Goal: Task Accomplishment & Management: Manage account settings

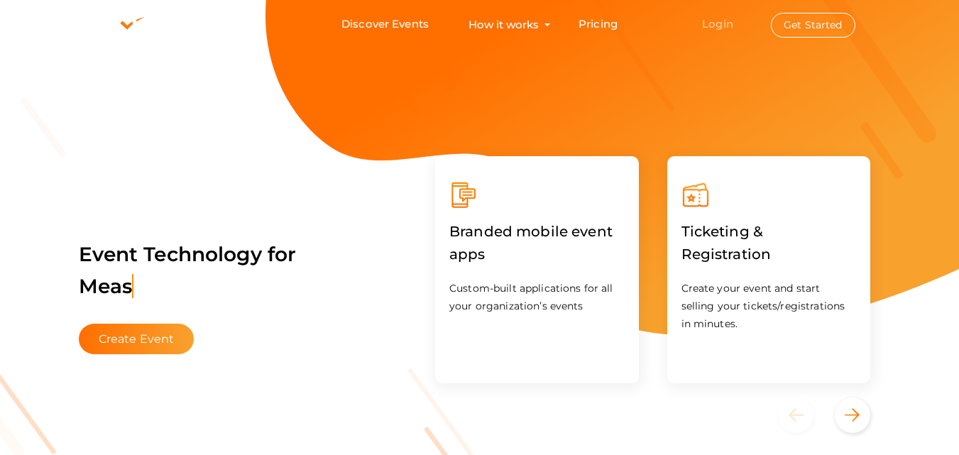
click at [711, 18] on link "Login" at bounding box center [717, 23] width 31 height 13
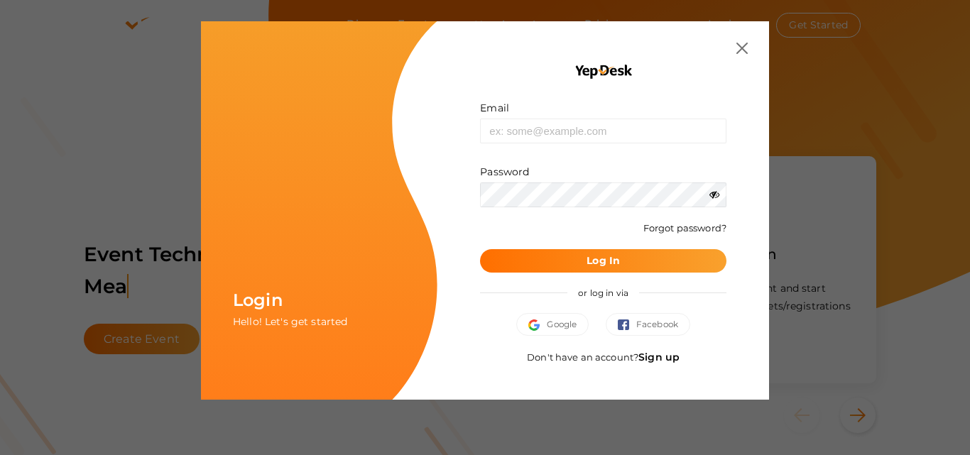
click at [652, 352] on link "Sign up" at bounding box center [658, 357] width 41 height 13
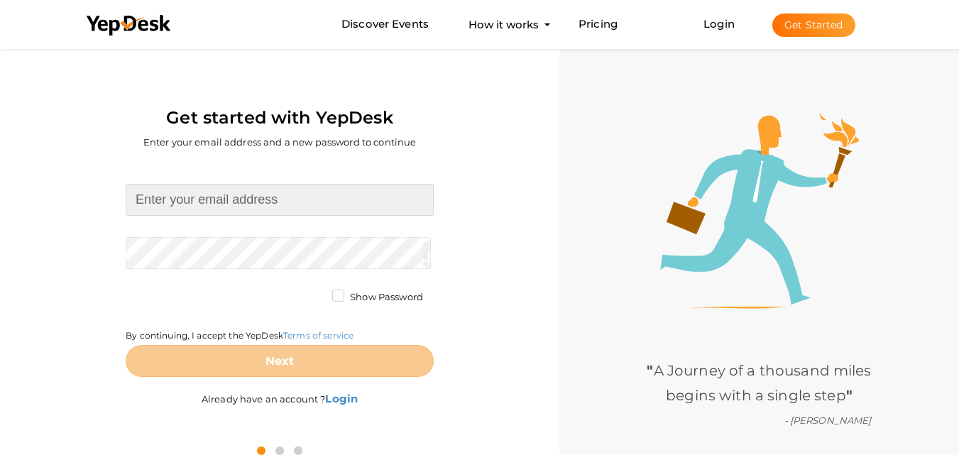
click at [297, 200] on input at bounding box center [280, 200] width 308 height 32
paste input "[EMAIL_ADDRESS][DOMAIN_NAME]"
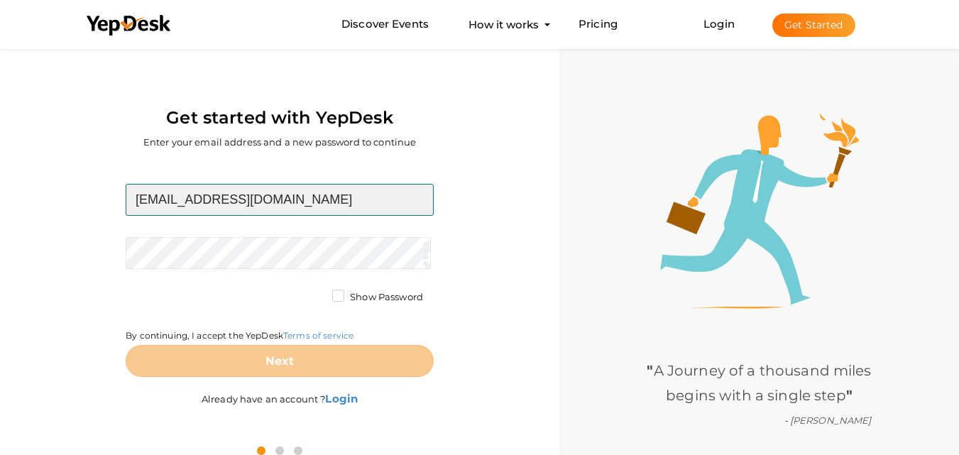
type input "[EMAIL_ADDRESS][DOMAIN_NAME]"
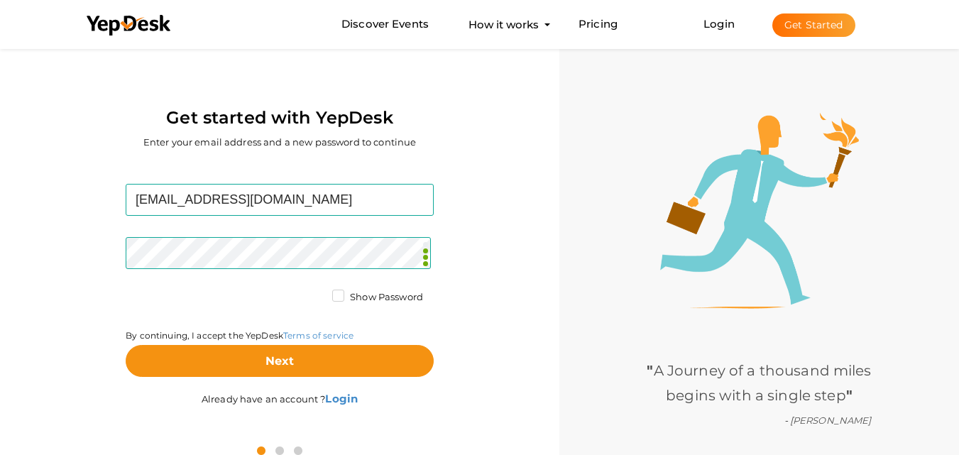
click at [69, 317] on div "pawpotsdubai@gmail.com Required. Invalid email. Checking You already have a Yep…" at bounding box center [280, 297] width 538 height 272
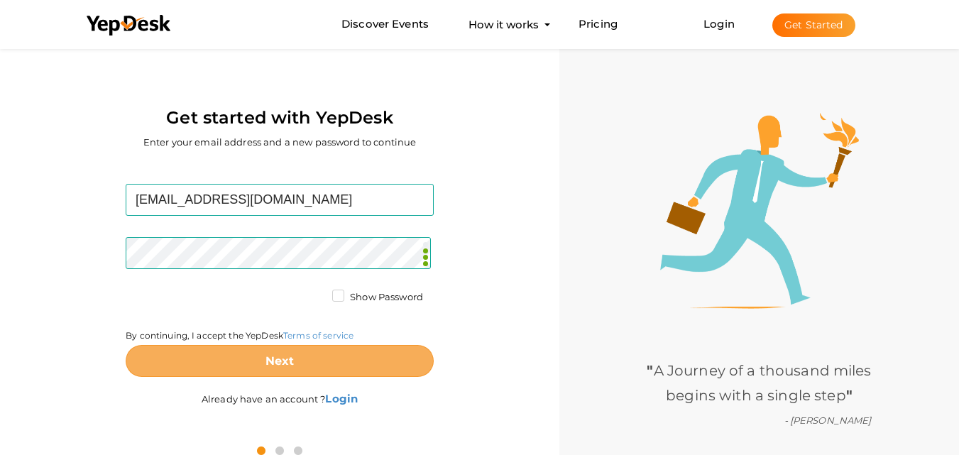
click at [293, 356] on b "Next" at bounding box center [279, 360] width 29 height 13
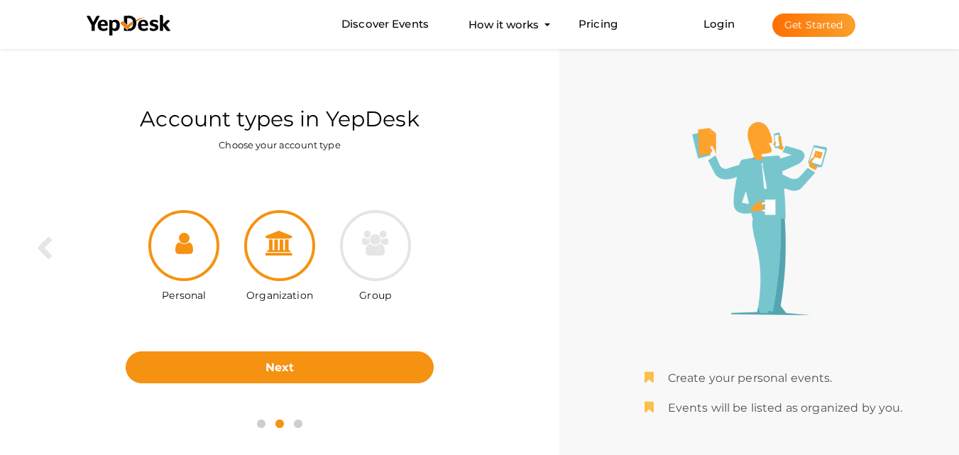
click at [303, 257] on div at bounding box center [279, 245] width 71 height 71
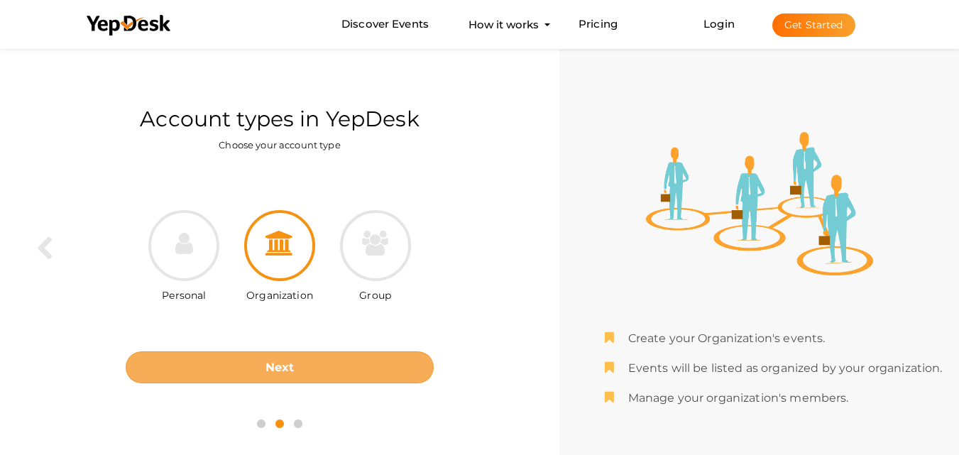
click at [319, 378] on button "Next" at bounding box center [280, 367] width 308 height 32
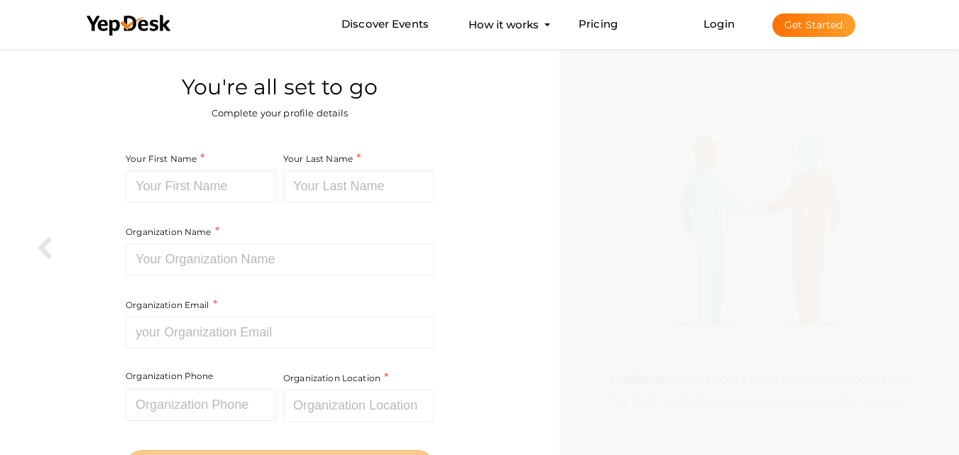
click at [277, 186] on div "Your First Name Required. Must contain letters only. Must be between 2 and 20 c…" at bounding box center [203, 186] width 154 height 73
click at [199, 167] on label "Your First Name" at bounding box center [165, 158] width 79 height 16
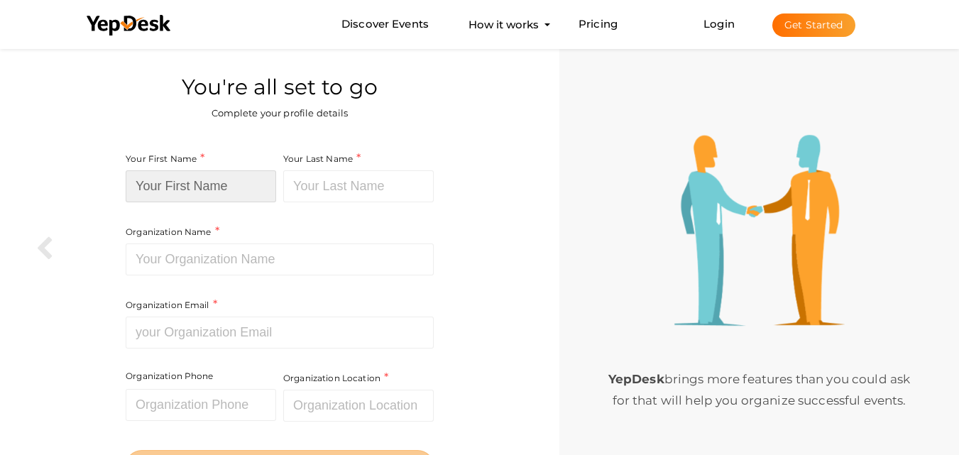
click at [245, 194] on input at bounding box center [201, 186] width 150 height 32
paste input "Paw Pots Dubai"
click at [245, 194] on input "Paw Pots Dubai" at bounding box center [201, 186] width 150 height 32
type input "Paw Pots"
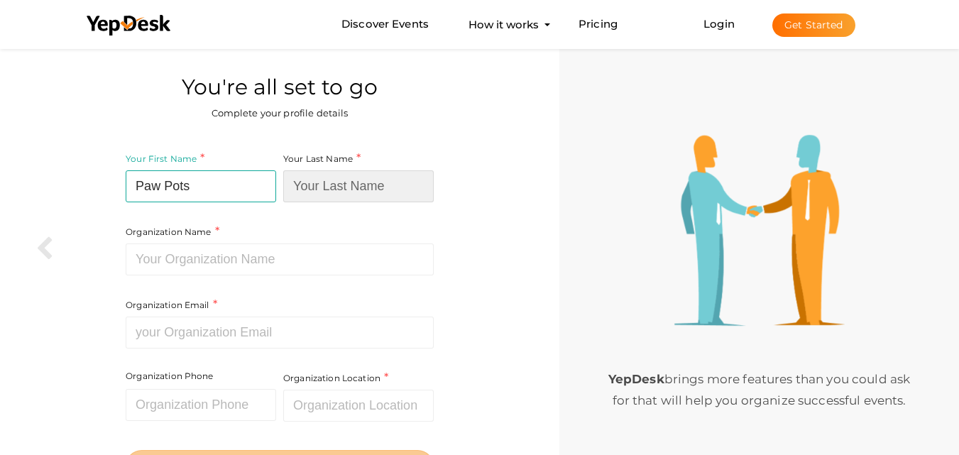
click at [366, 196] on input at bounding box center [358, 186] width 150 height 32
paste input "Dubai"
type input "Dubai"
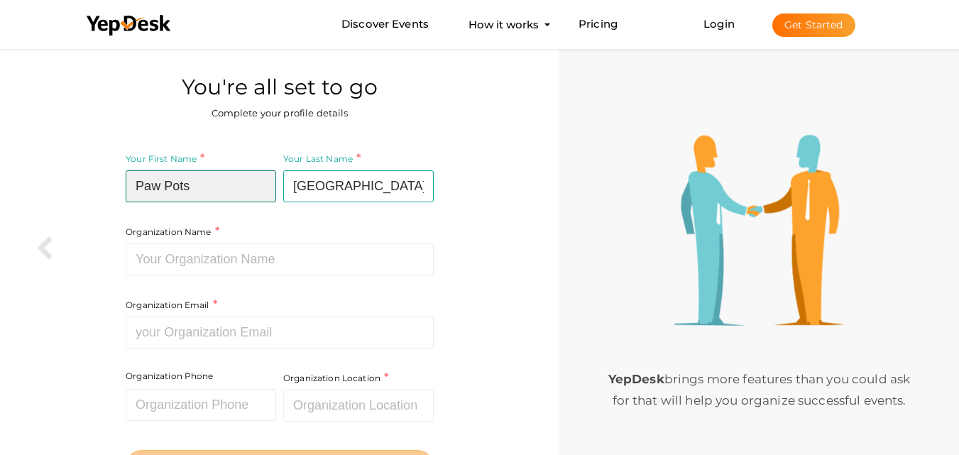
click at [238, 190] on input "Paw Pots" at bounding box center [201, 186] width 150 height 32
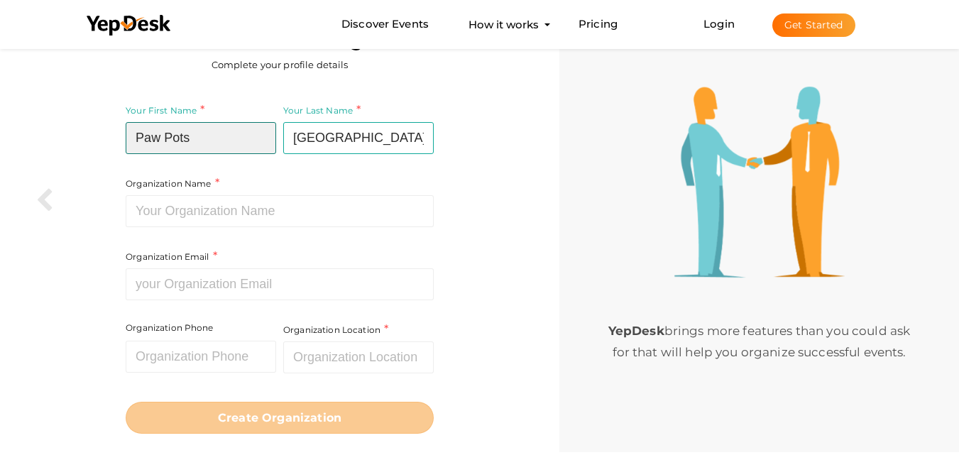
scroll to position [71, 0]
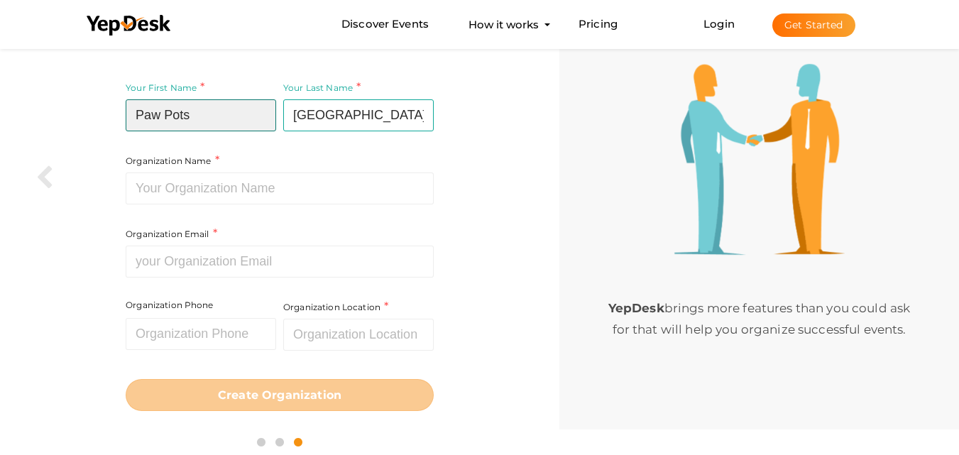
type input "Paw Pots"
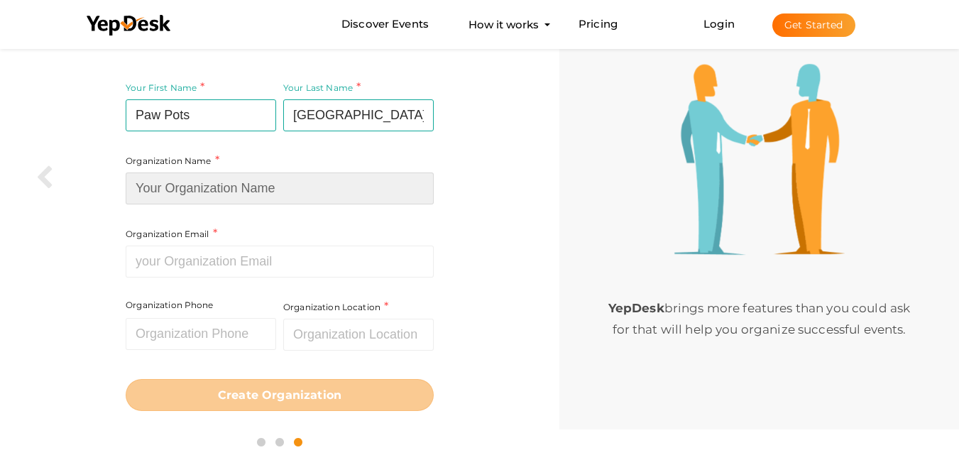
click at [231, 178] on input at bounding box center [280, 188] width 308 height 32
paste input "Paw Pots Dubai"
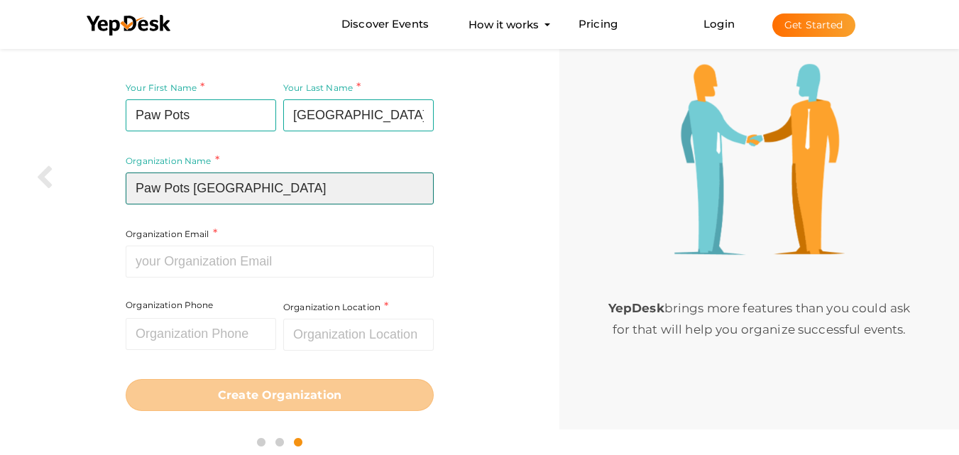
type input "Paw Pots Dubai"
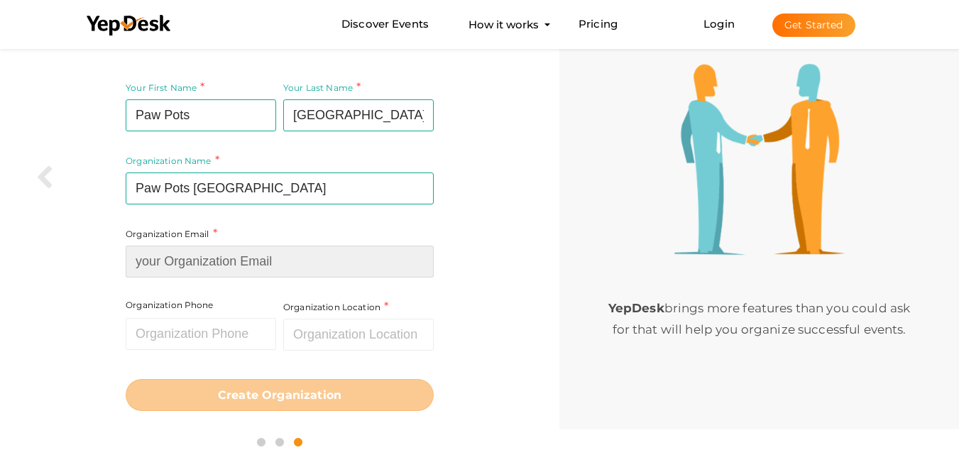
click at [240, 260] on input at bounding box center [280, 262] width 308 height 32
paste input "[EMAIL_ADDRESS][DOMAIN_NAME]"
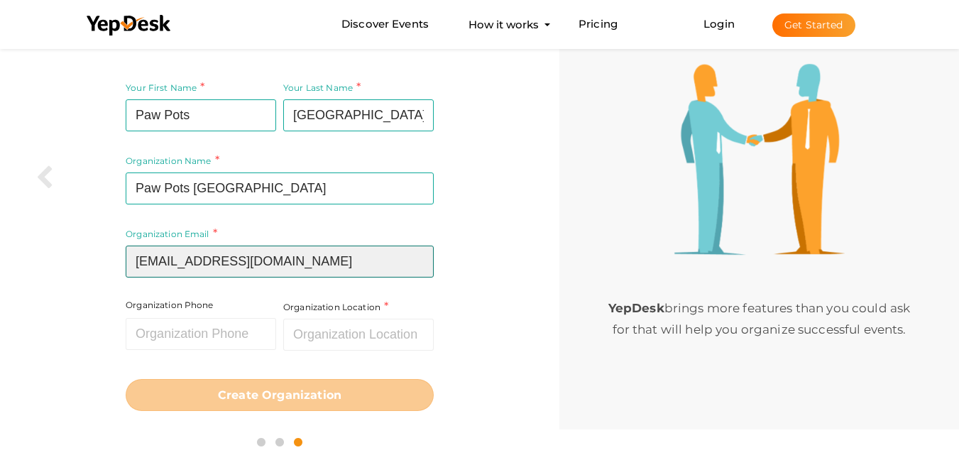
type input "[EMAIL_ADDRESS][DOMAIN_NAME]"
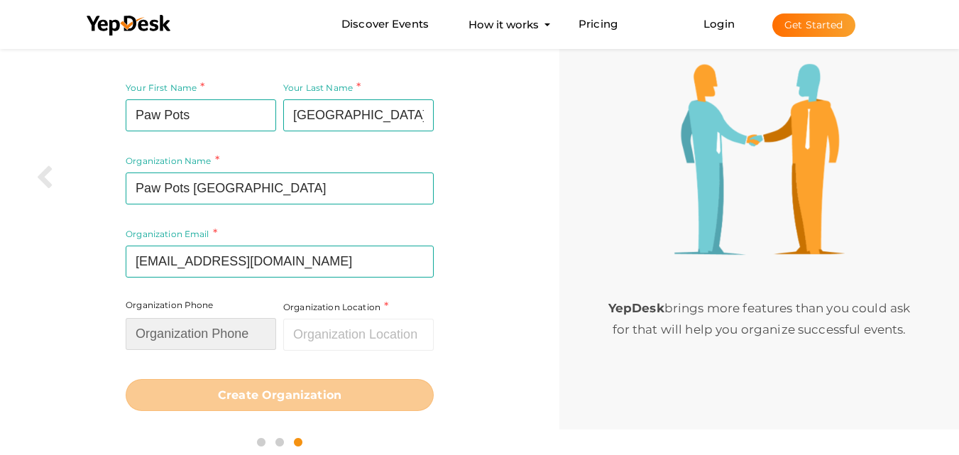
click at [216, 331] on input "text" at bounding box center [201, 334] width 150 height 32
paste input "tel:+971507297630"
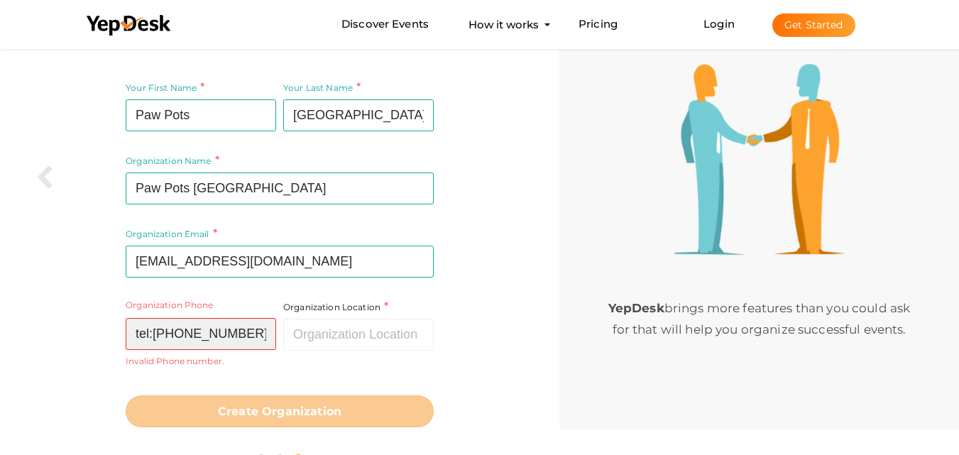
click at [147, 337] on input "tel:+971507297630" at bounding box center [201, 334] width 150 height 32
type input "+971507297630"
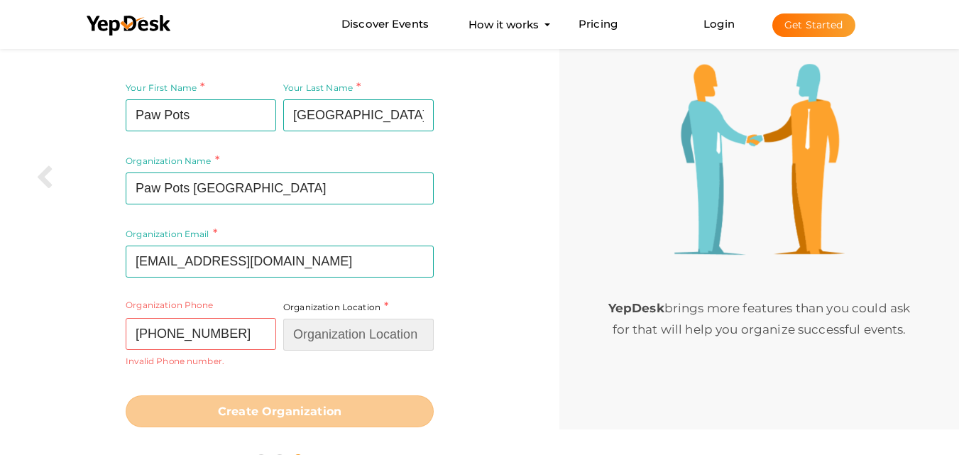
click at [352, 322] on input "text" at bounding box center [358, 335] width 150 height 32
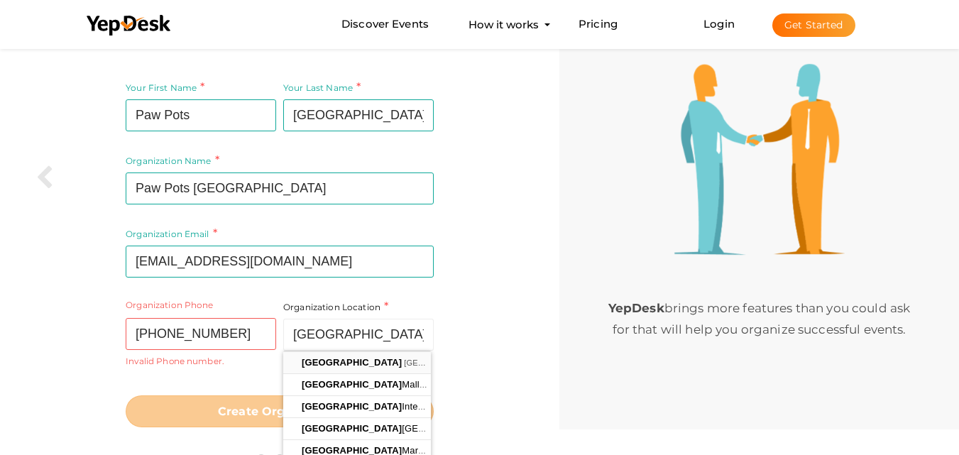
type input "[GEOGRAPHIC_DATA] - [GEOGRAPHIC_DATA]"
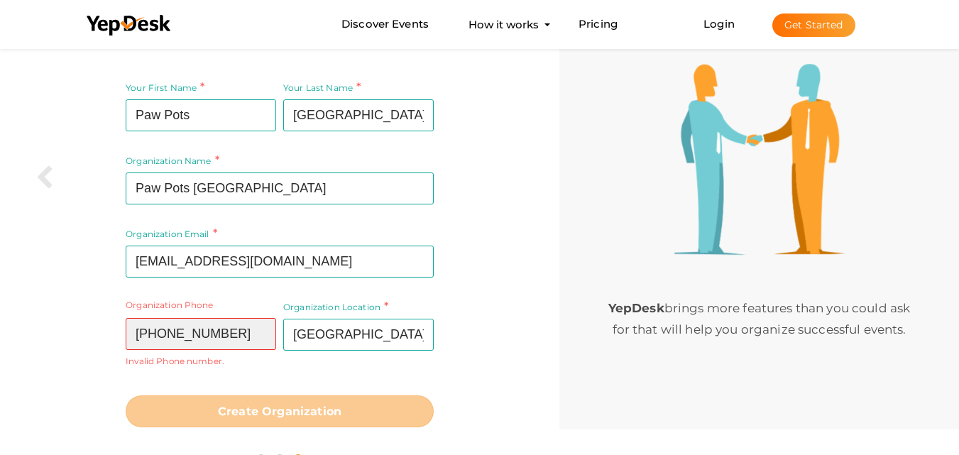
click at [159, 331] on input "+971507297630" at bounding box center [201, 334] width 150 height 32
type input "507297630"
click at [45, 367] on div "Your First Name Paw Pots Required. Must contain letters only. Must be between 2…" at bounding box center [280, 253] width 538 height 366
click at [222, 342] on input "507297630" at bounding box center [201, 334] width 150 height 32
click at [0, 348] on div "You're all set to go Complete your profile details Your First Name Paw Pots Req…" at bounding box center [279, 227] width 559 height 506
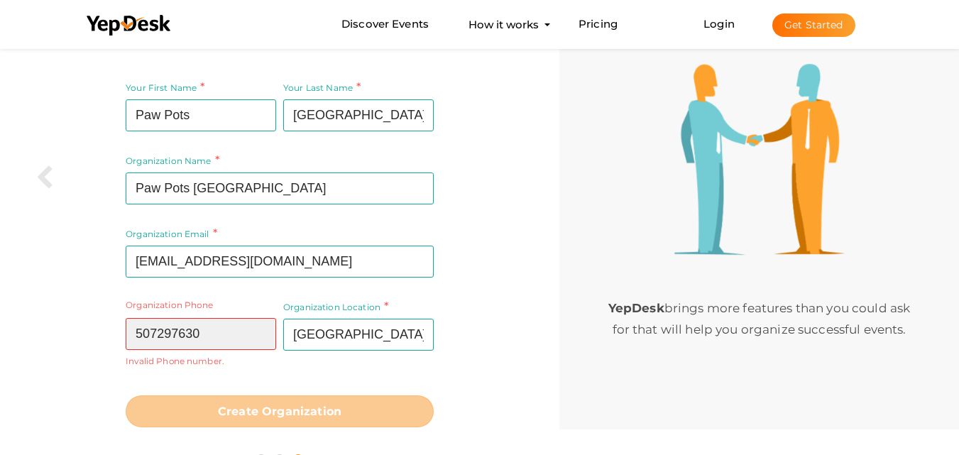
drag, startPoint x: 238, startPoint y: 339, endPoint x: 33, endPoint y: 349, distance: 206.1
click at [35, 348] on div "Your First Name Paw Pots Required. Must contain letters only. Must be between 2…" at bounding box center [280, 253] width 538 height 366
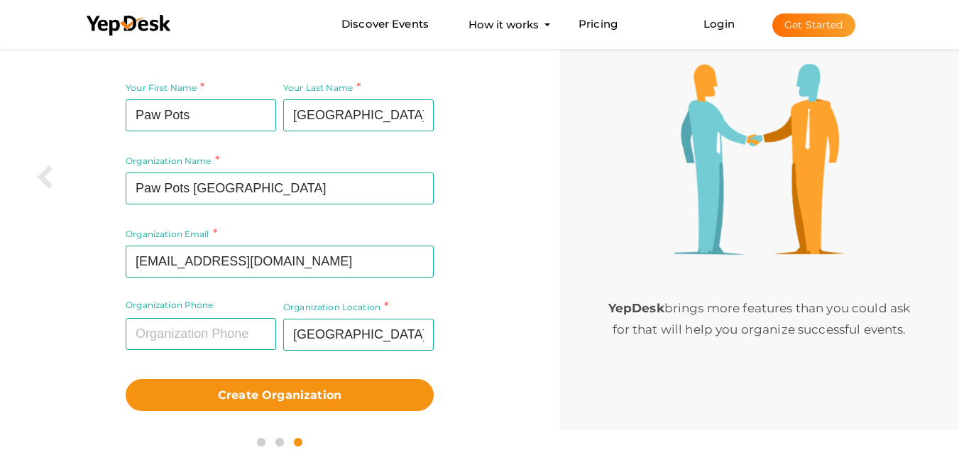
click at [268, 373] on div "Create Organization" at bounding box center [280, 391] width 308 height 39
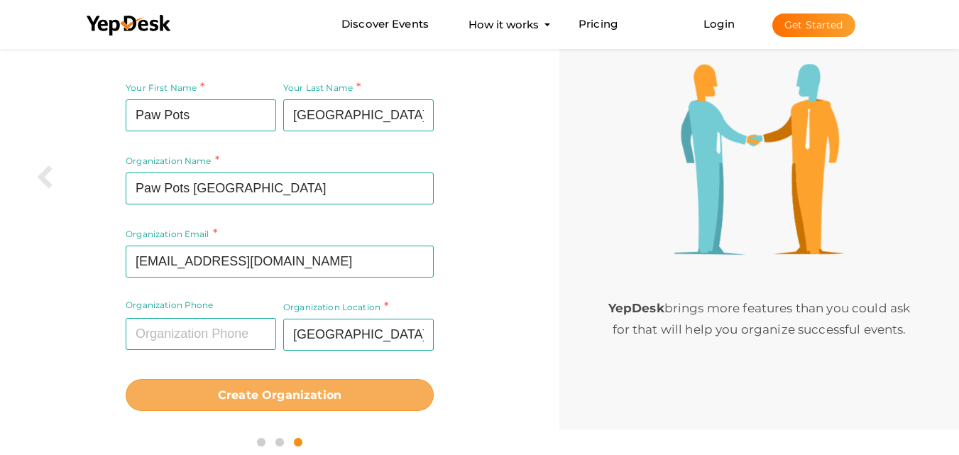
click at [272, 397] on b "Create Organization" at bounding box center [280, 394] width 124 height 13
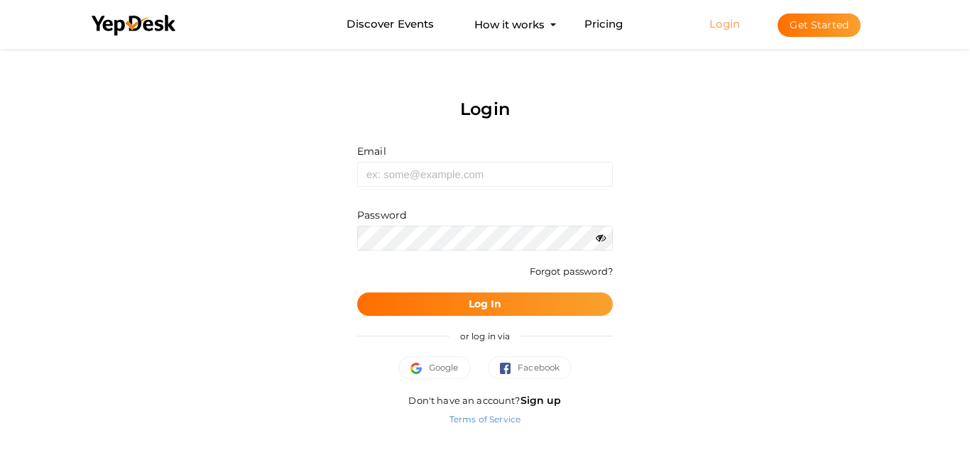
click at [726, 26] on link "Login" at bounding box center [724, 23] width 31 height 13
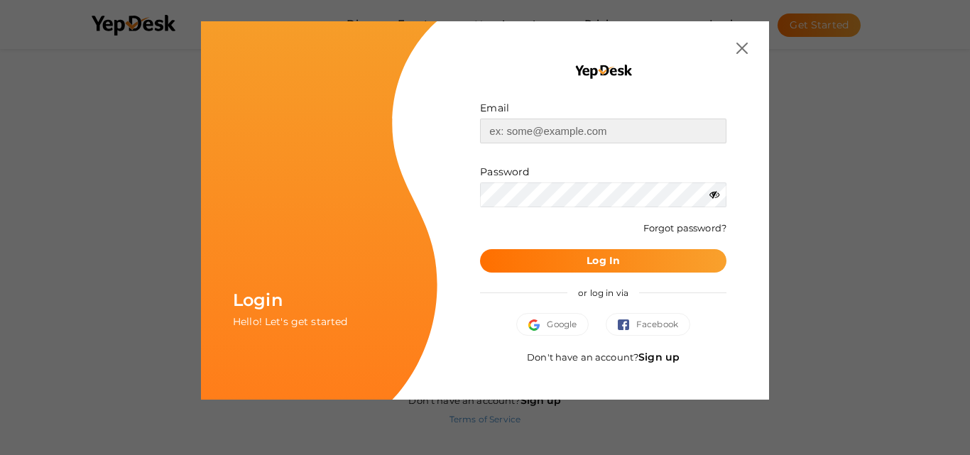
click at [581, 128] on input "text" at bounding box center [603, 131] width 246 height 25
paste input "[EMAIL_ADDRESS][DOMAIN_NAME]"
type input "[EMAIL_ADDRESS][DOMAIN_NAME]"
click at [583, 268] on button "Log In" at bounding box center [603, 260] width 246 height 23
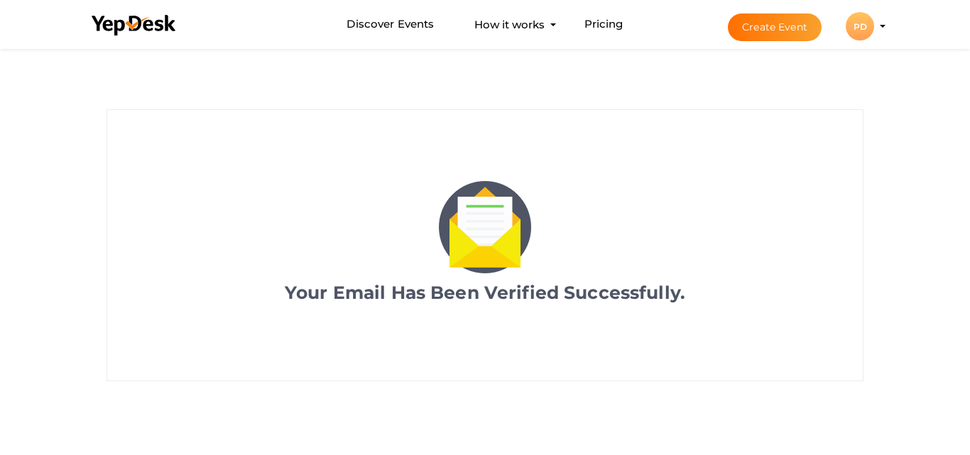
click at [866, 16] on div "PD" at bounding box center [859, 26] width 28 height 28
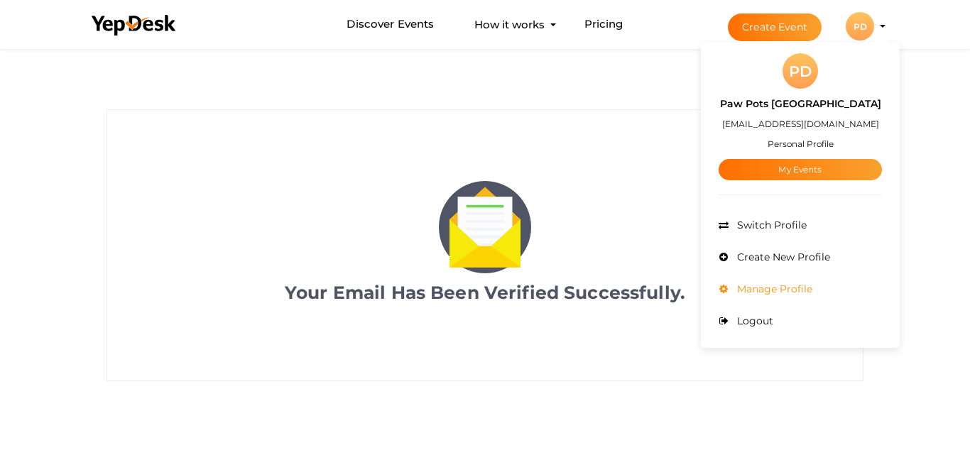
click at [805, 287] on span "Manage Profile" at bounding box center [772, 288] width 79 height 13
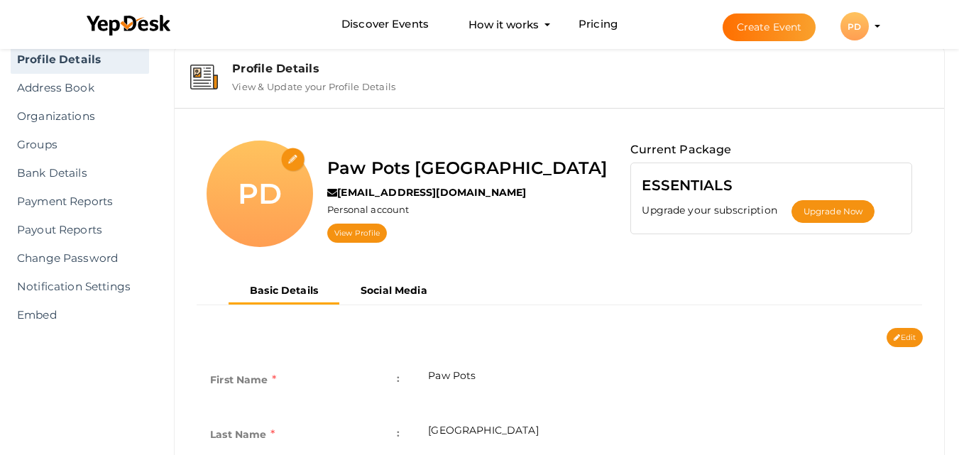
scroll to position [71, 0]
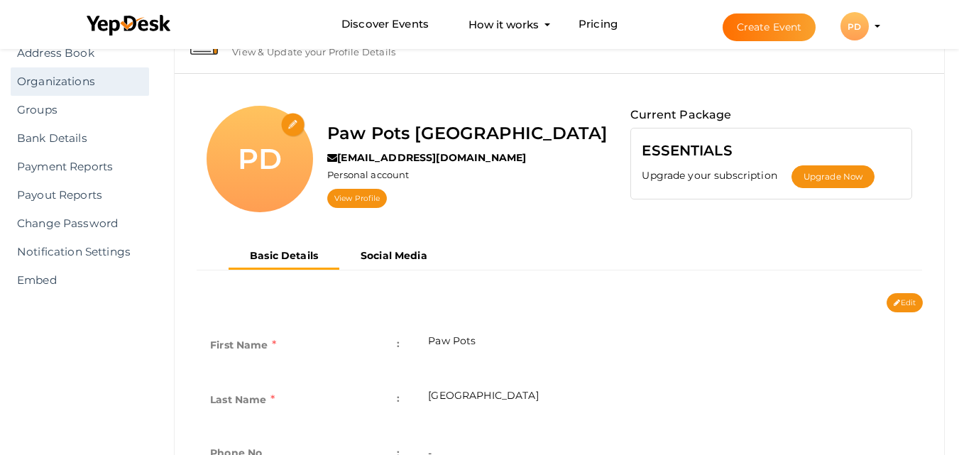
click at [85, 78] on link "Organizations" at bounding box center [80, 81] width 138 height 28
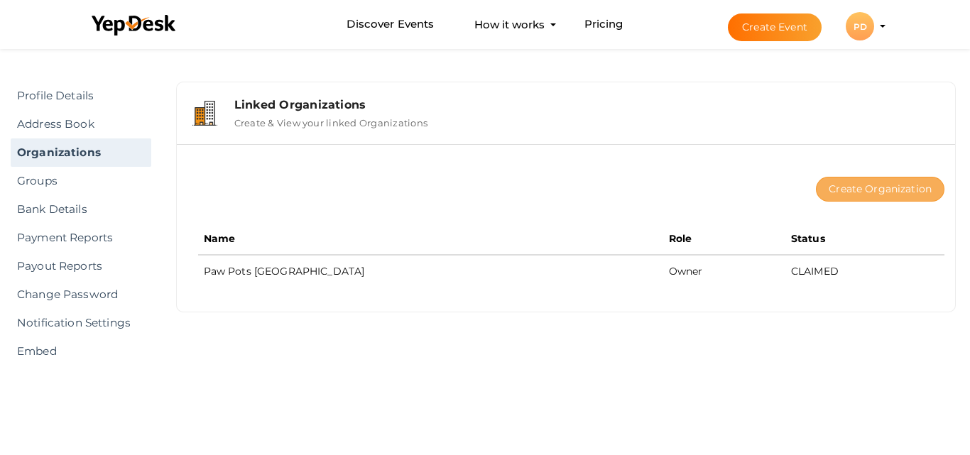
click at [909, 189] on button "Create Organization" at bounding box center [880, 189] width 128 height 25
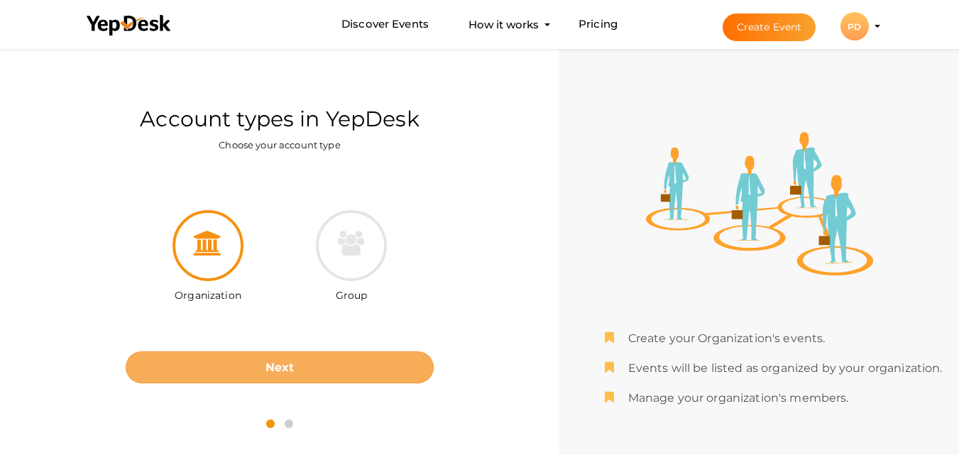
click at [294, 355] on button "Next" at bounding box center [280, 367] width 308 height 32
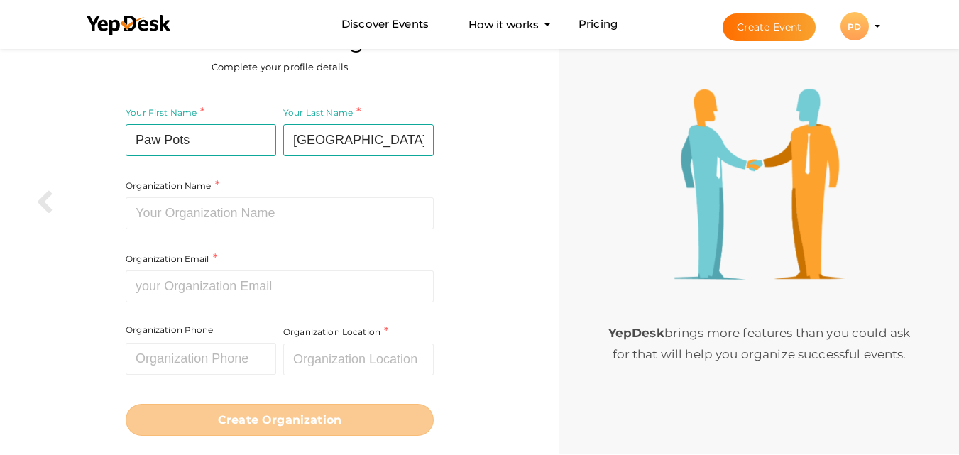
scroll to position [71, 0]
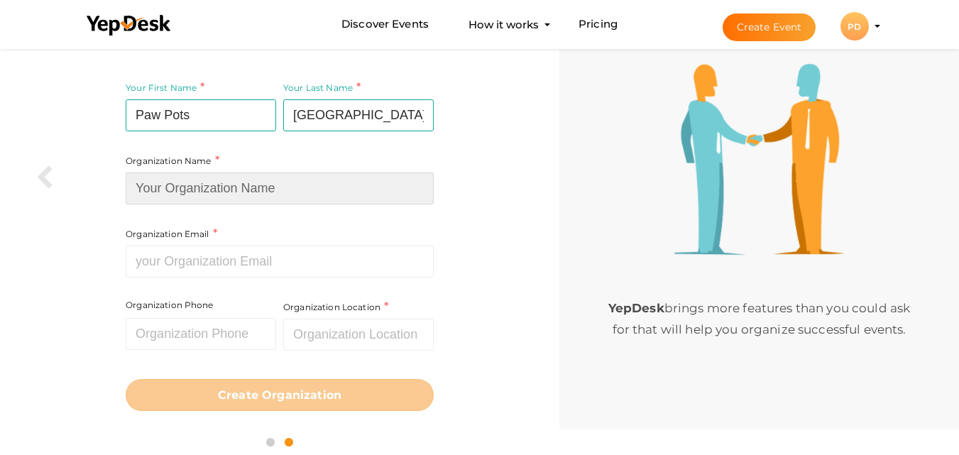
click at [265, 184] on input at bounding box center [280, 188] width 308 height 32
type input "Paw Pots Dubai"
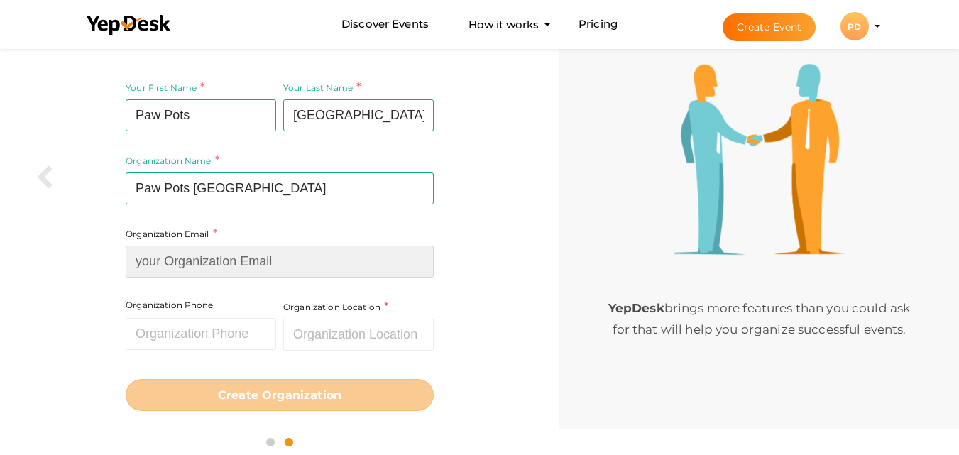
click at [244, 267] on input at bounding box center [280, 262] width 308 height 32
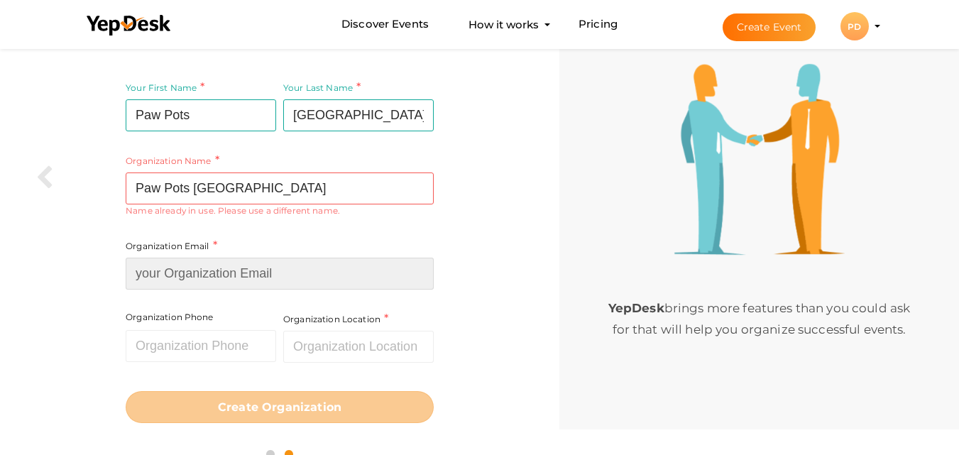
type input "[EMAIL_ADDRESS][DOMAIN_NAME]"
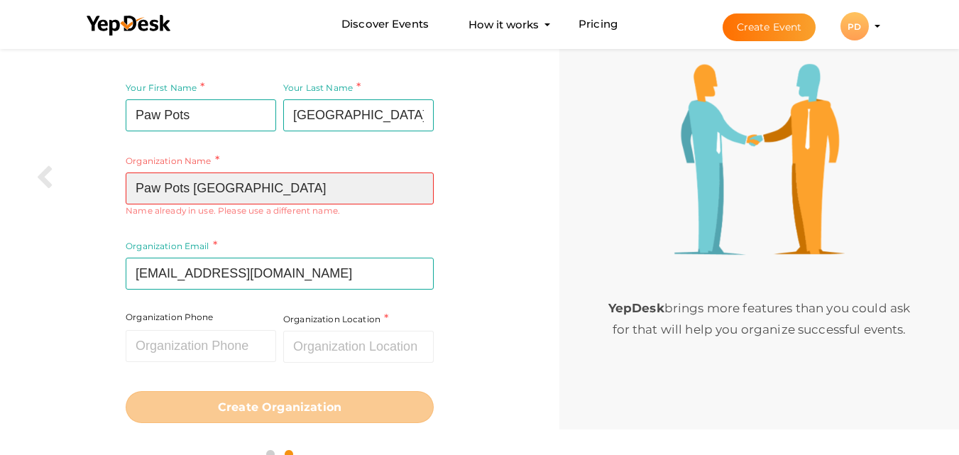
click at [204, 192] on input "Paw Pots Dubai" at bounding box center [280, 188] width 308 height 32
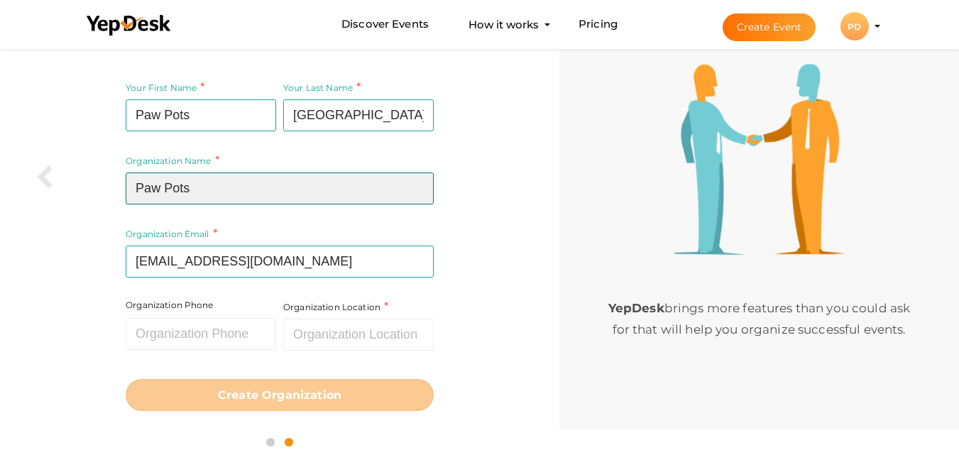
type input "Paw Pots"
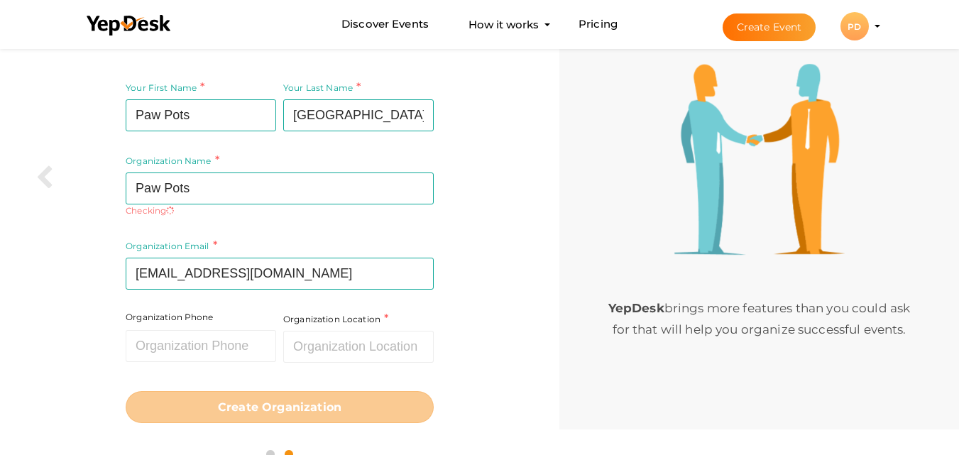
click at [27, 246] on div "Your First Name Paw Pots Required. Must contain letters only. Must be between 2…" at bounding box center [280, 250] width 538 height 361
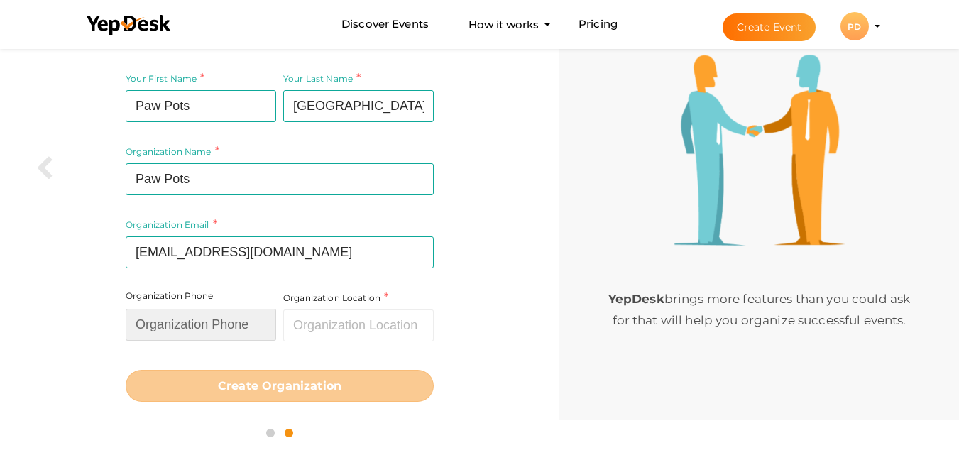
click at [230, 332] on input "text" at bounding box center [201, 325] width 150 height 32
click at [366, 346] on div "Organization Location Required." at bounding box center [357, 326] width 154 height 73
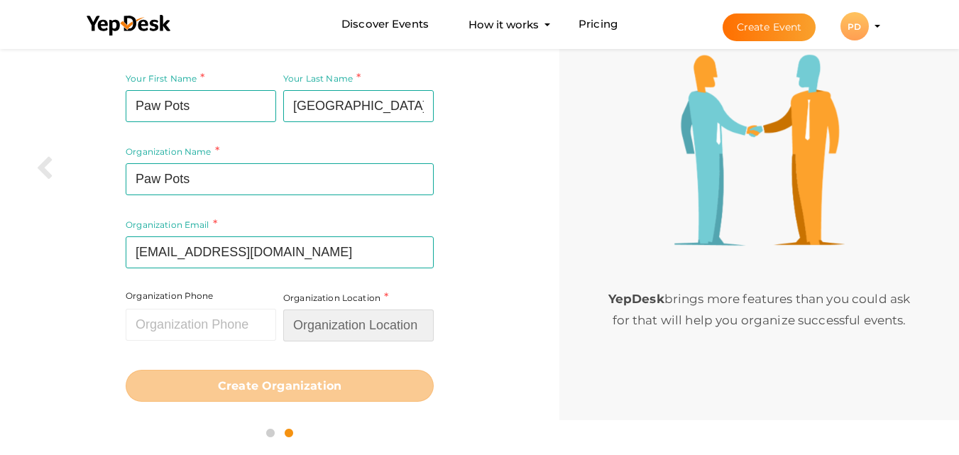
click at [362, 331] on input "text" at bounding box center [358, 325] width 150 height 32
click at [367, 334] on input "Dubai" at bounding box center [358, 325] width 150 height 32
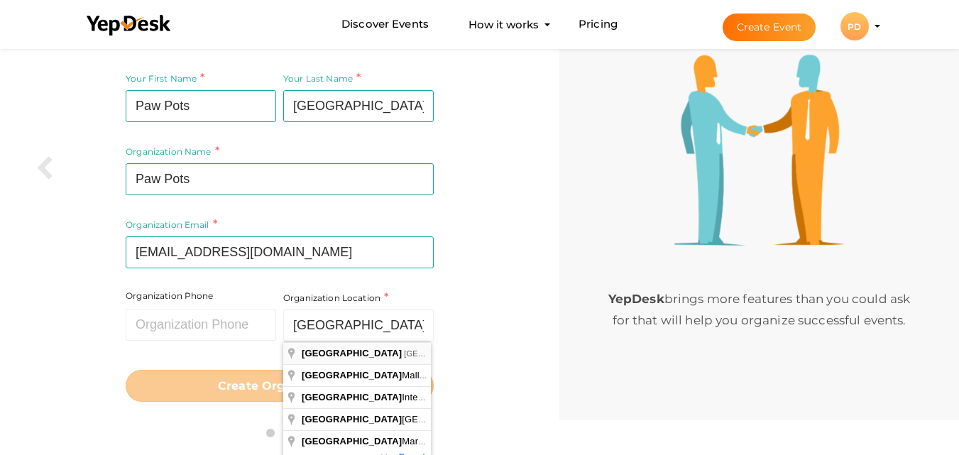
type input "[GEOGRAPHIC_DATA] - [GEOGRAPHIC_DATA]"
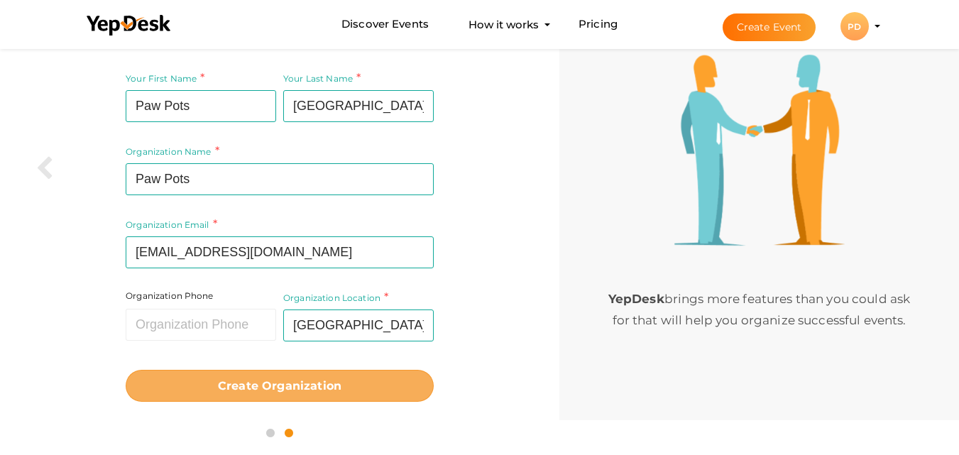
click at [297, 388] on b "Create Organization" at bounding box center [280, 385] width 124 height 13
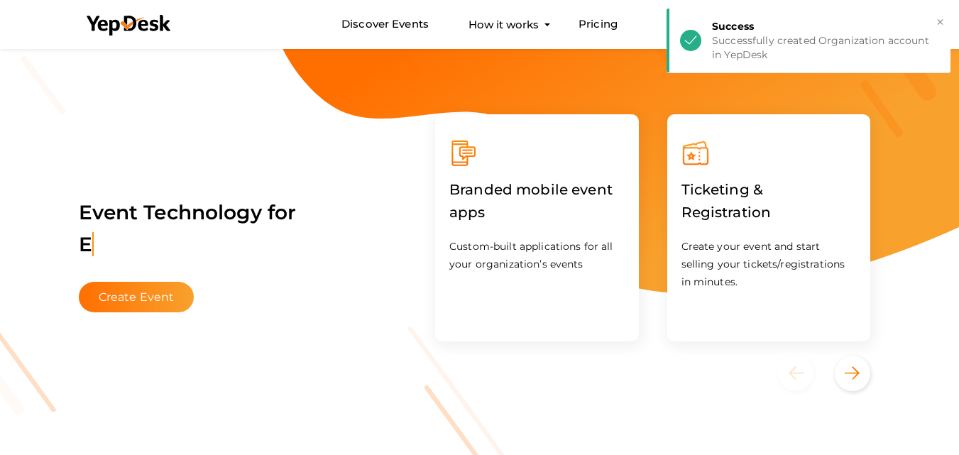
scroll to position [5, 0]
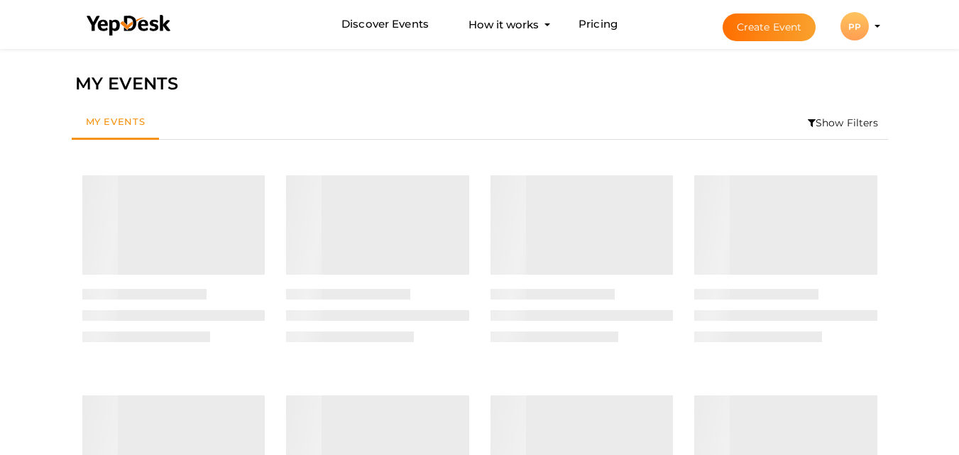
click at [868, 38] on button "PP PP Paw Pots pawpotsdubai@gmail.com Organization Profile My Events Admin Swit…" at bounding box center [854, 26] width 37 height 30
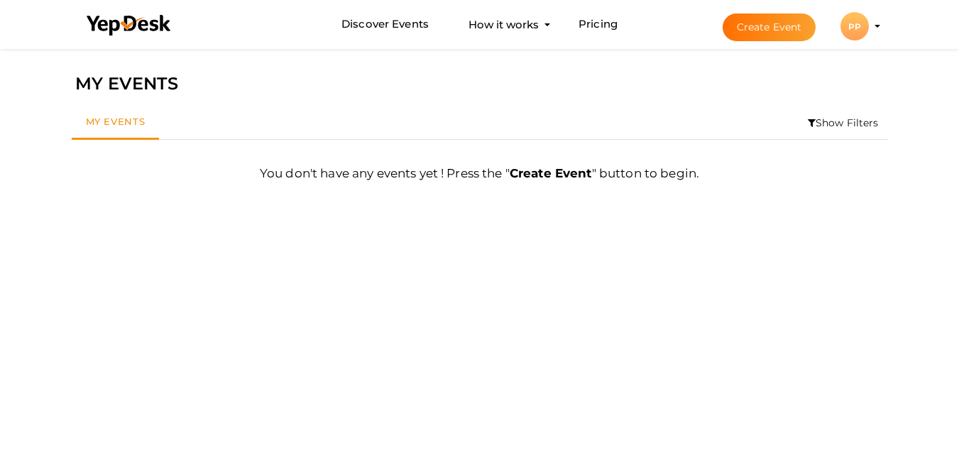
click at [872, 34] on button "PP PP Paw Pots pawpotsdubai@gmail.com Organization Profile My Events Admin Swit…" at bounding box center [854, 26] width 37 height 30
click at [850, 26] on div "PP" at bounding box center [854, 26] width 28 height 28
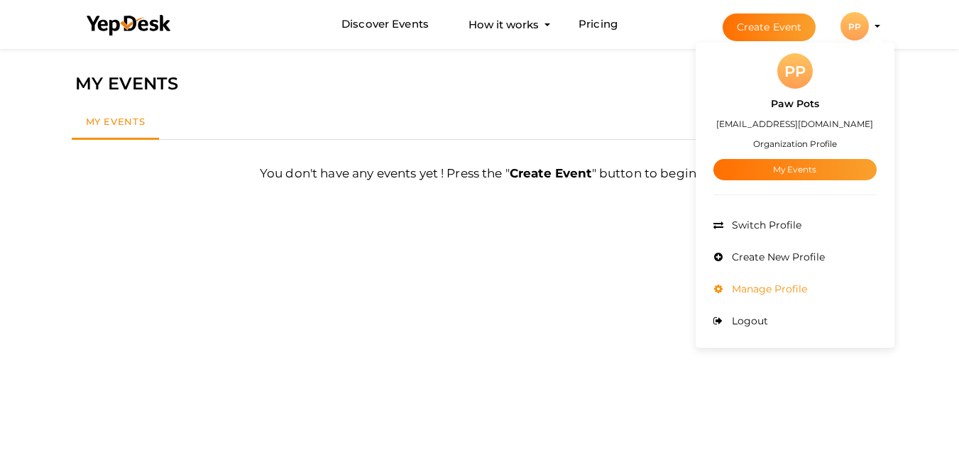
click at [796, 284] on span "Manage Profile" at bounding box center [767, 288] width 79 height 13
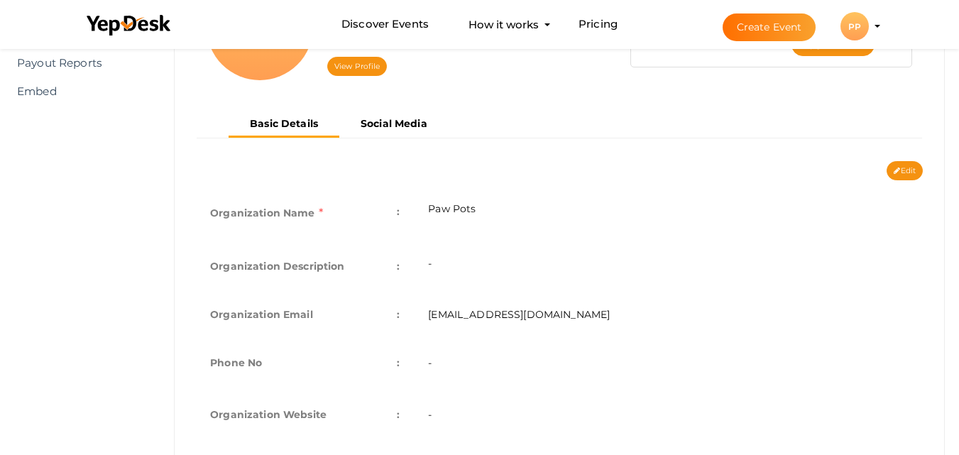
scroll to position [121, 0]
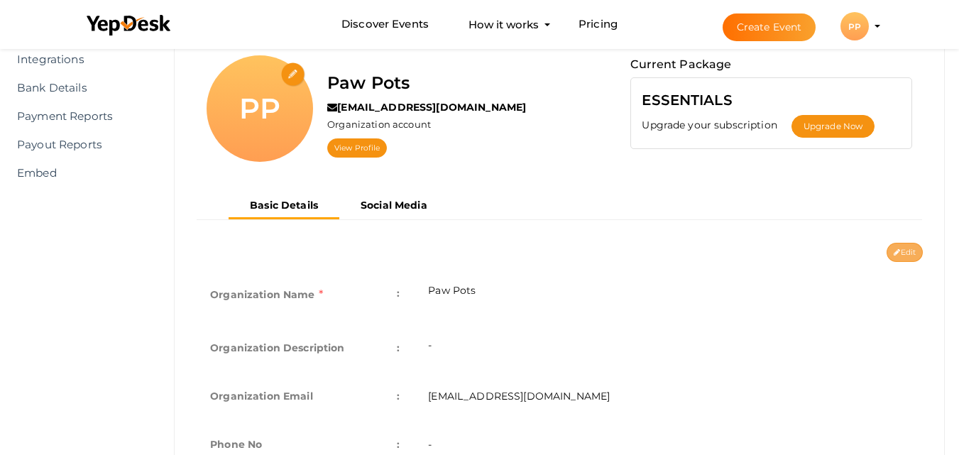
click at [906, 248] on button "Edit" at bounding box center [905, 252] width 36 height 19
type input "Paw Pots"
type input "[EMAIL_ADDRESS][DOMAIN_NAME]"
select select "9"
type input "[GEOGRAPHIC_DATA] - [GEOGRAPHIC_DATA]"
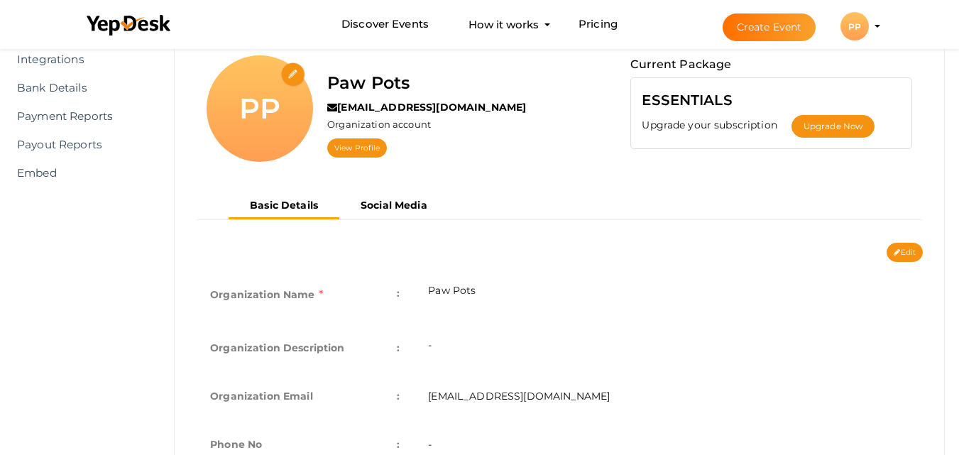
type input "paw-pots"
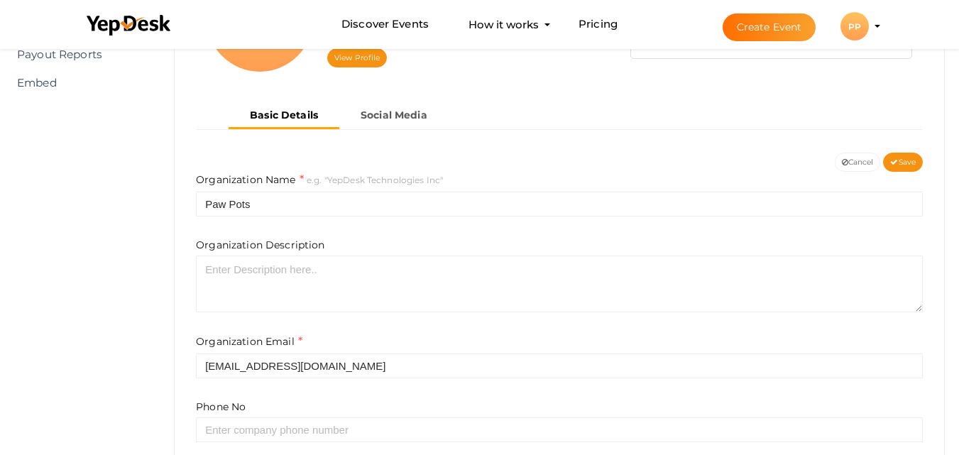
scroll to position [263, 0]
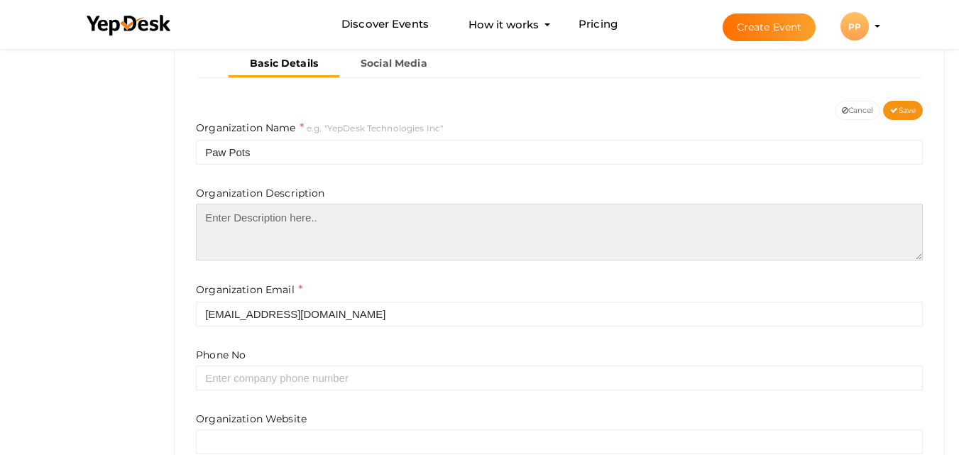
paste textarea "Receive premium, personalized, fresh, and healthy dog food and cat food deliver…"
click at [368, 234] on textarea at bounding box center [559, 232] width 727 height 57
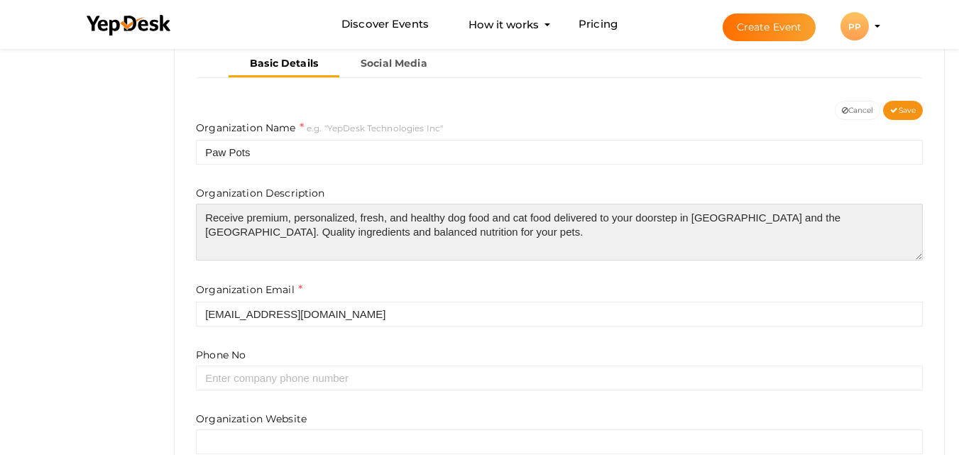
type textarea "Receive premium, personalized, fresh, and healthy dog food and cat food deliver…"
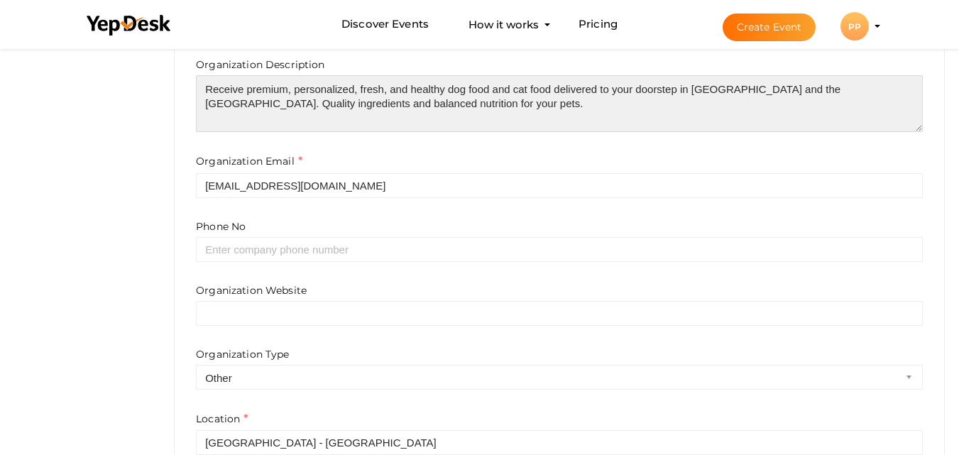
scroll to position [405, 0]
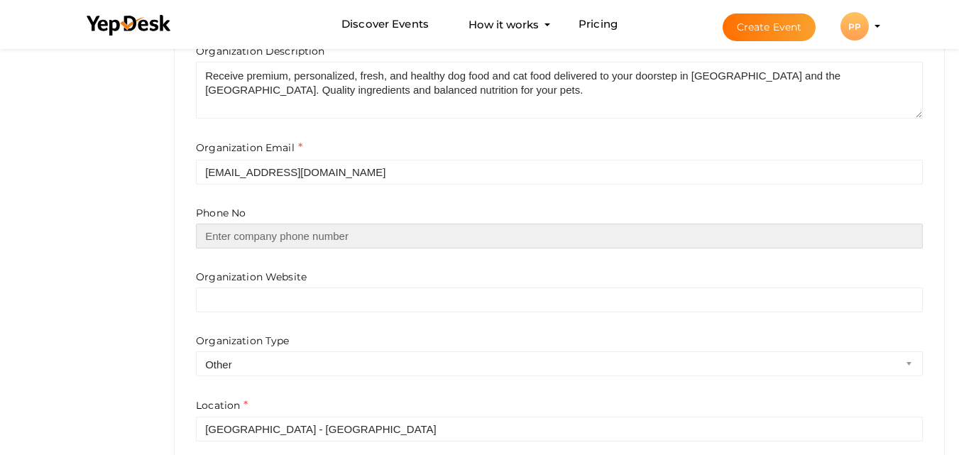
click at [309, 238] on input "text" at bounding box center [559, 236] width 727 height 25
paste input "tel:+971507297630"
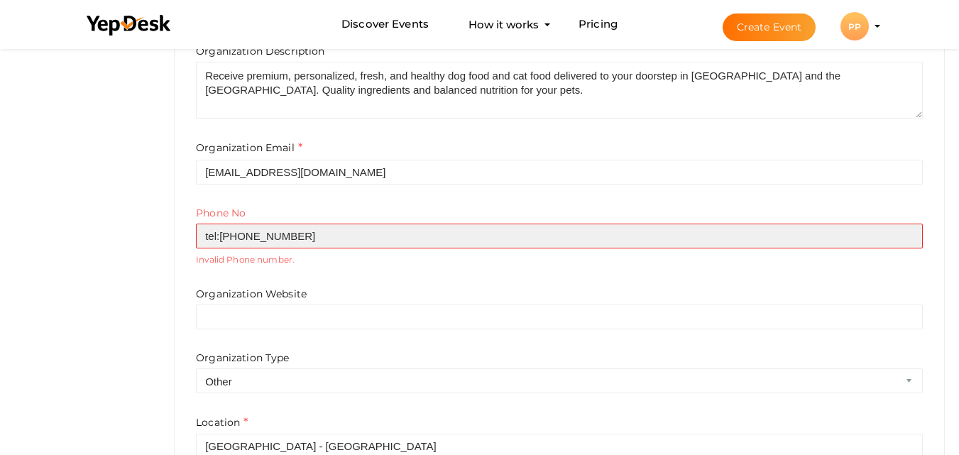
click at [219, 234] on input "tel:+971507297630" at bounding box center [559, 236] width 727 height 25
click at [199, 235] on input "tel:+971507297630" at bounding box center [559, 236] width 727 height 25
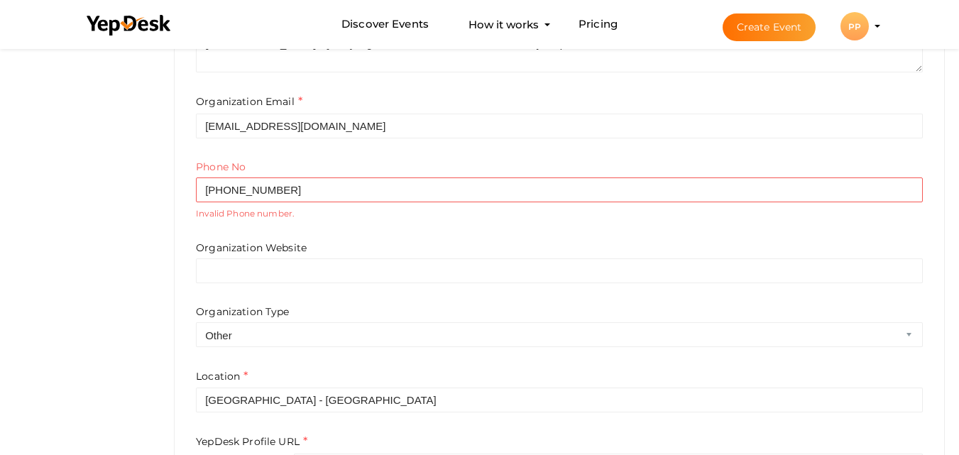
scroll to position [476, 0]
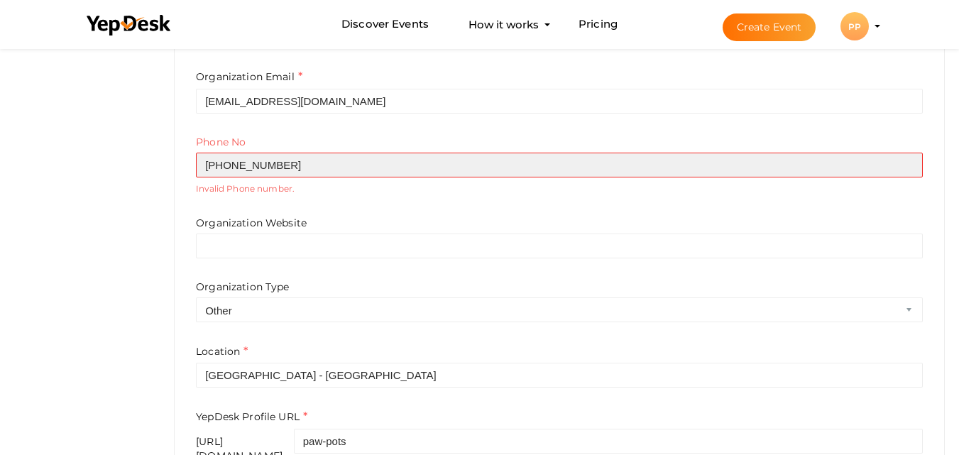
click at [213, 172] on input "+971507297630" at bounding box center [559, 165] width 727 height 25
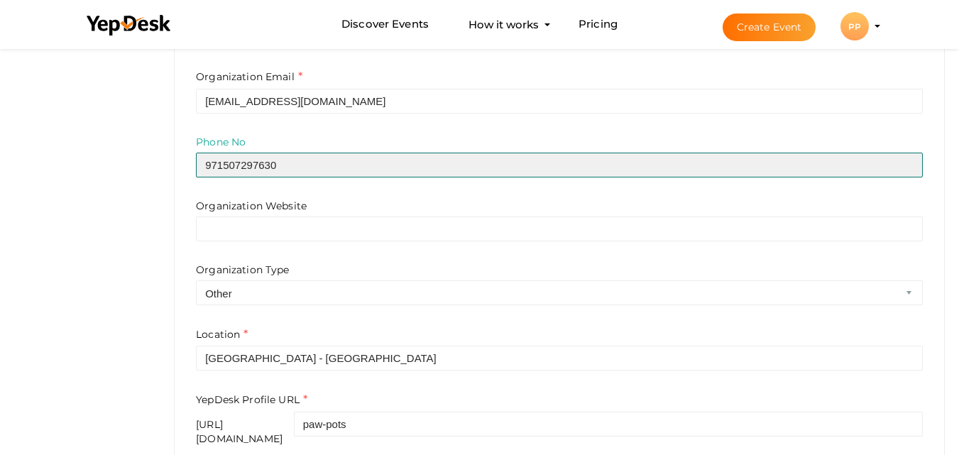
type input "971507297630"
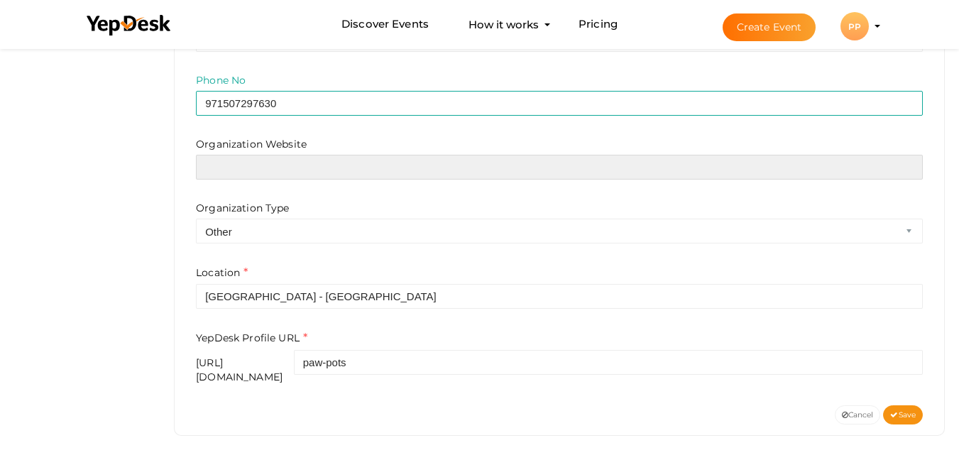
click at [287, 160] on input "text" at bounding box center [559, 167] width 727 height 25
paste input "https://www.pawpots.ae/about-us"
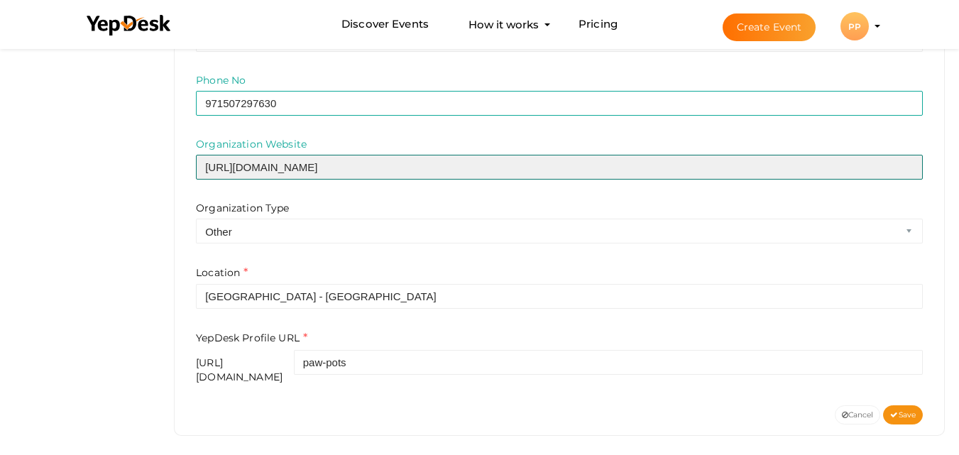
click at [325, 168] on input "https://www.pawpots.ae/about-us" at bounding box center [559, 167] width 727 height 25
drag, startPoint x: 325, startPoint y: 168, endPoint x: 434, endPoint y: 167, distance: 109.3
click at [434, 167] on input "https://www.pawpots.ae/about-us" at bounding box center [559, 167] width 727 height 25
type input "https://www.pawpots.ae/"
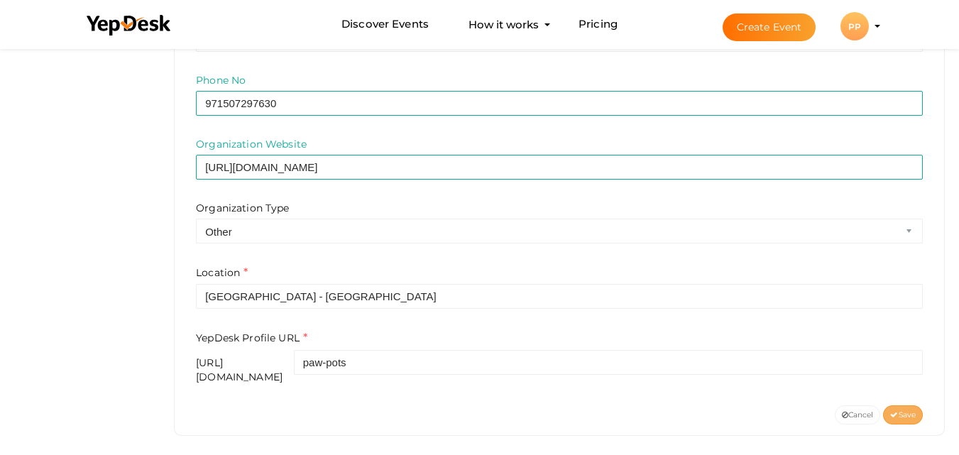
click at [906, 410] on span "Save" at bounding box center [903, 414] width 26 height 9
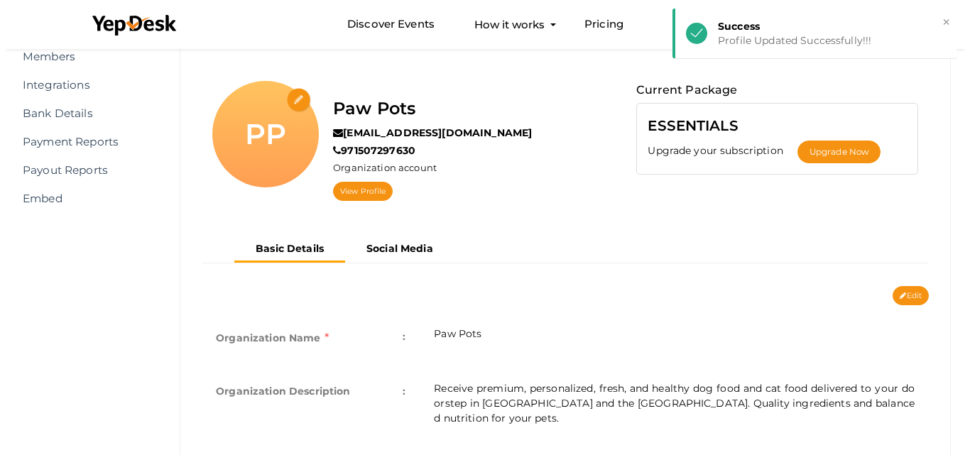
scroll to position [7, 0]
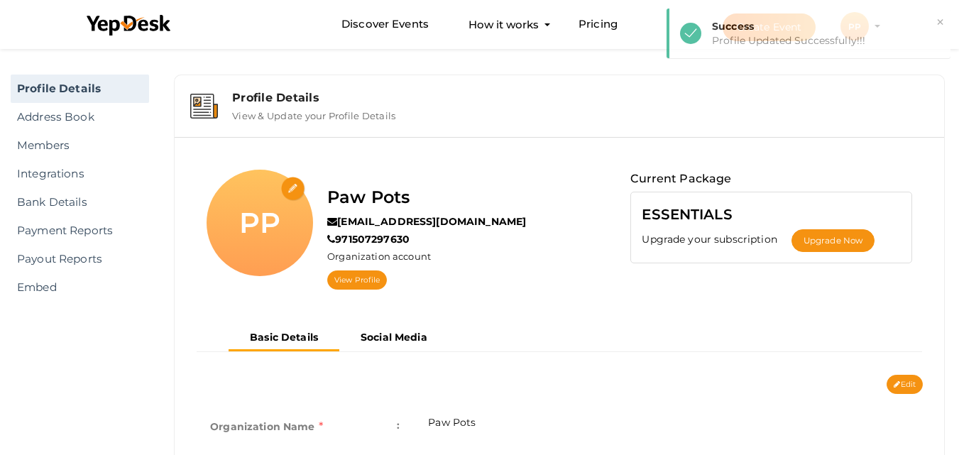
click at [290, 179] on input "file" at bounding box center [293, 189] width 25 height 25
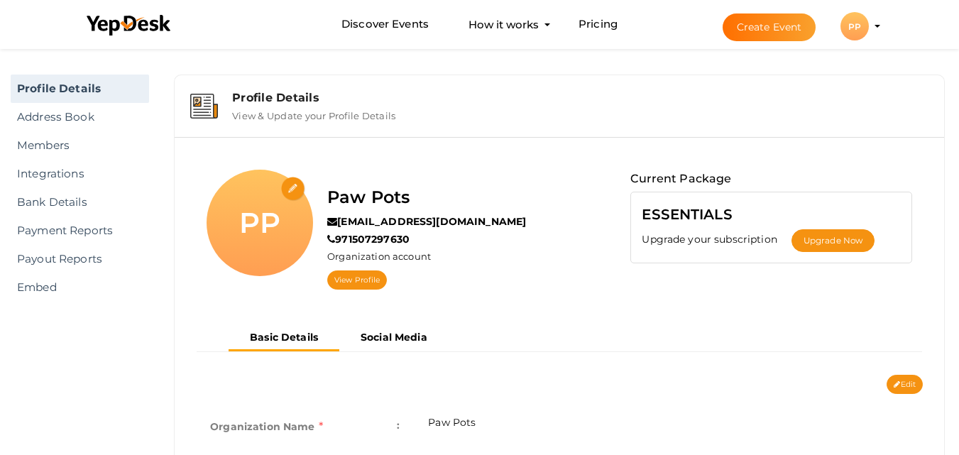
type input "C:\fakepath\pawpots_logo - Copy.png"
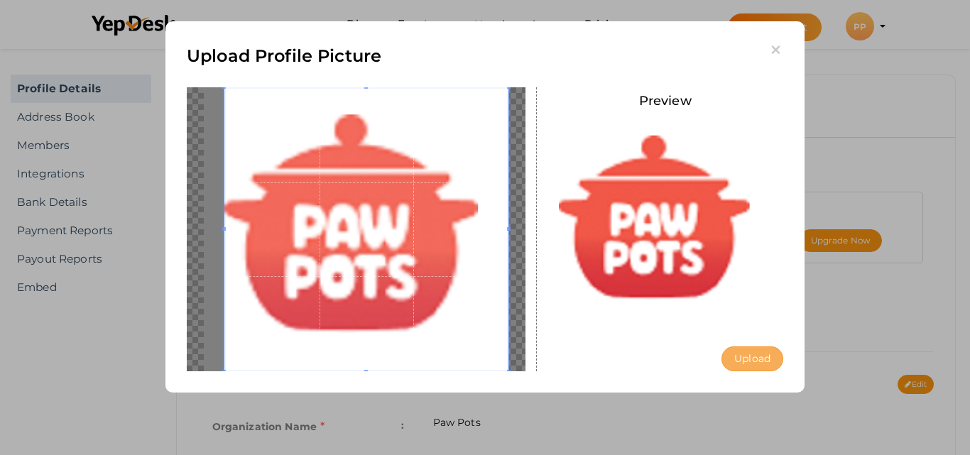
click at [752, 364] on button "Upload" at bounding box center [752, 358] width 62 height 25
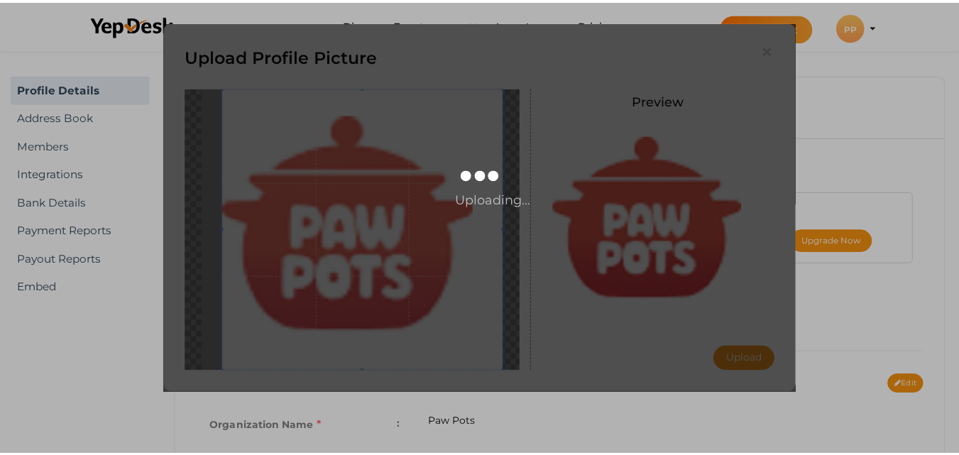
scroll to position [0, 0]
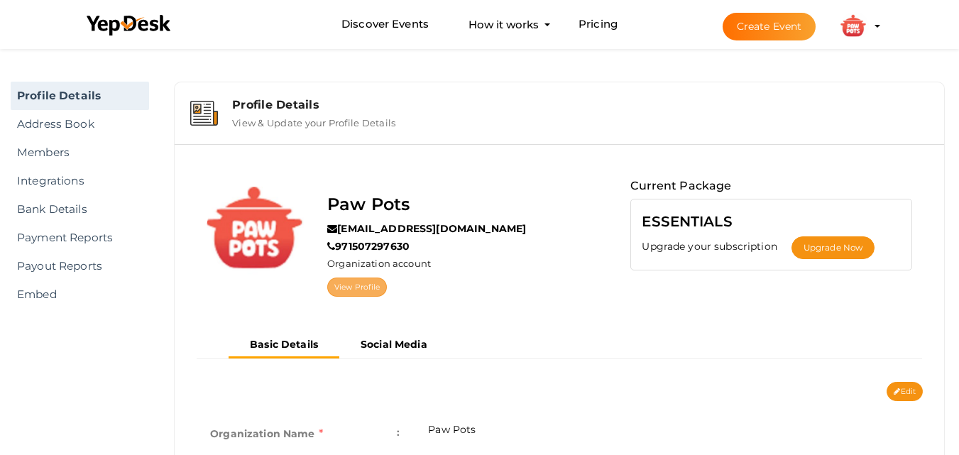
click at [375, 281] on link "View Profile" at bounding box center [357, 287] width 60 height 19
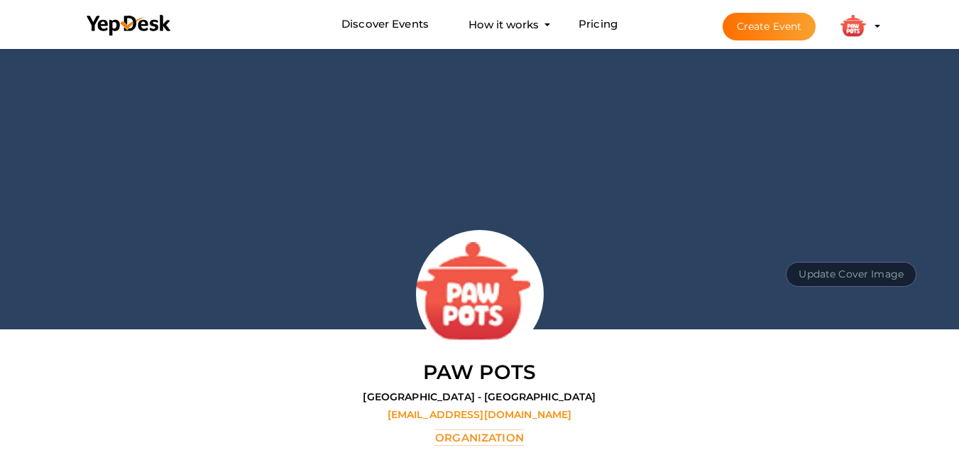
click at [830, 265] on button "Update Cover Image" at bounding box center [851, 274] width 131 height 25
click at [872, 240] on input "file" at bounding box center [850, 242] width 112 height 25
type input "C:\fakepath\Website_Homepage_HeaderDog.jpg"
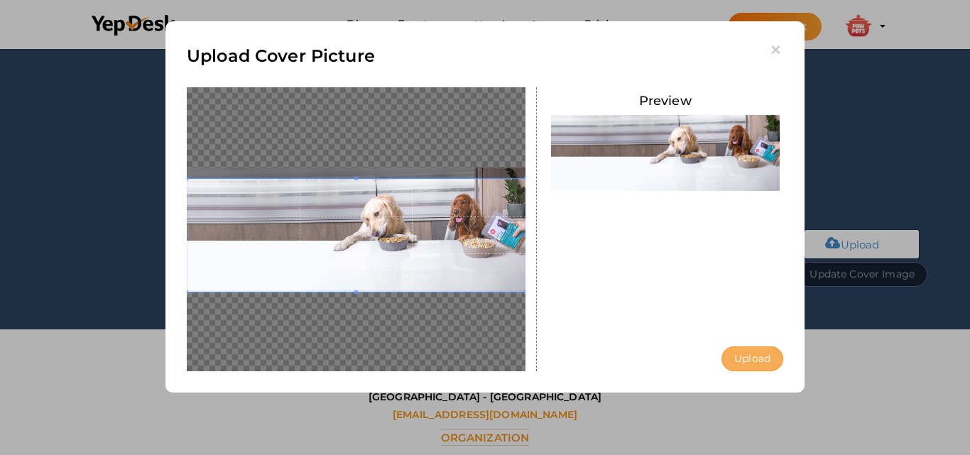
click at [754, 358] on button "Upload" at bounding box center [752, 358] width 62 height 25
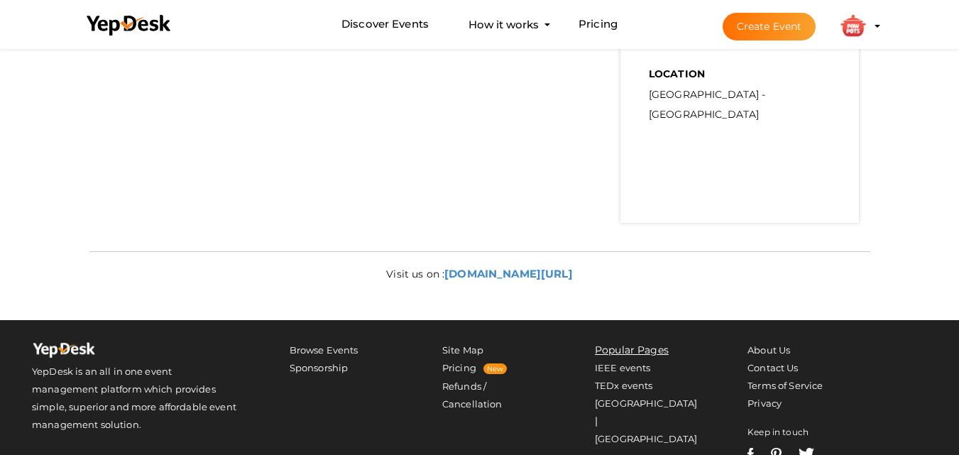
scroll to position [568, 0]
